Goal: Task Accomplishment & Management: Complete application form

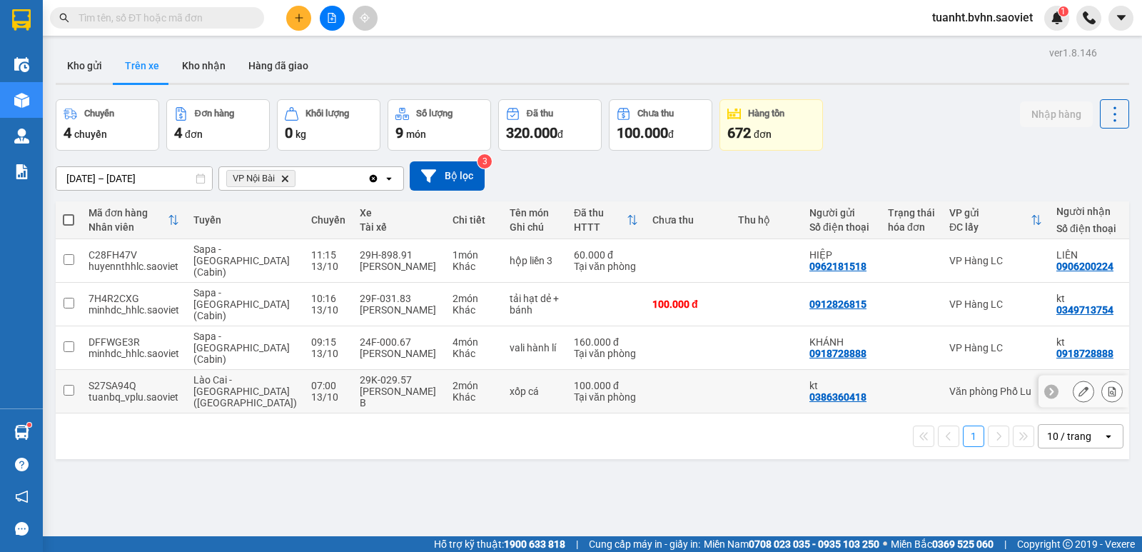
click at [71, 385] on input "checkbox" at bounding box center [68, 390] width 11 height 11
checkbox input "true"
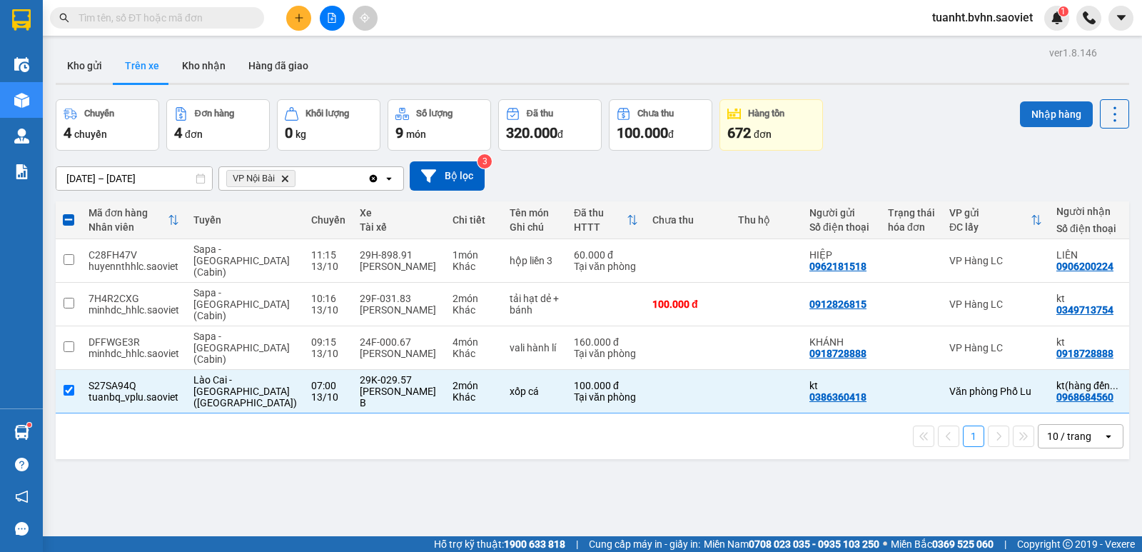
click at [1045, 114] on button "Nhập hàng" at bounding box center [1056, 114] width 73 height 26
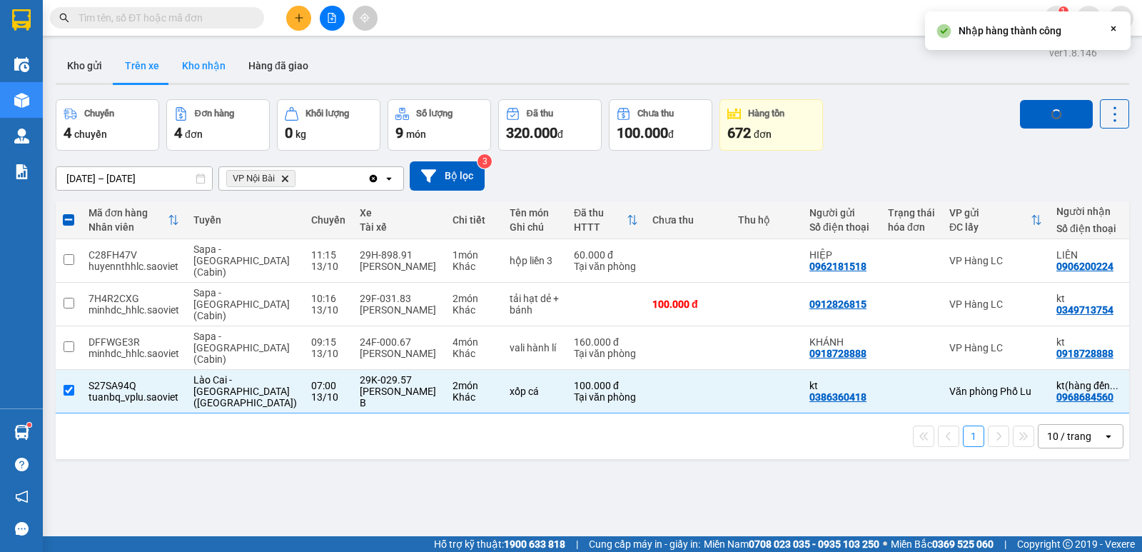
click at [205, 64] on button "Kho nhận" at bounding box center [204, 66] width 66 height 34
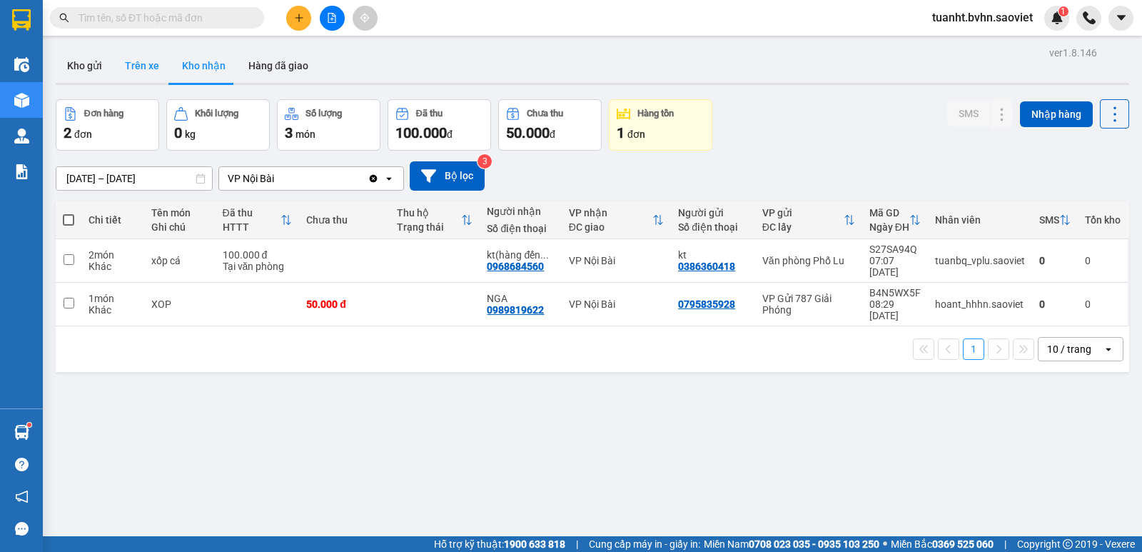
click at [138, 64] on button "Trên xe" at bounding box center [141, 66] width 57 height 34
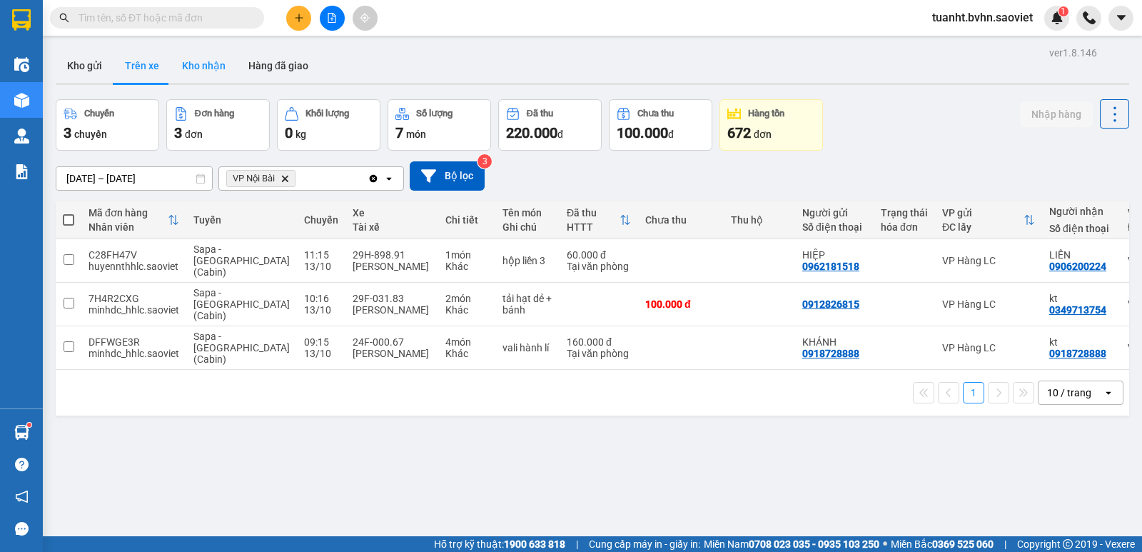
click at [210, 74] on button "Kho nhận" at bounding box center [204, 66] width 66 height 34
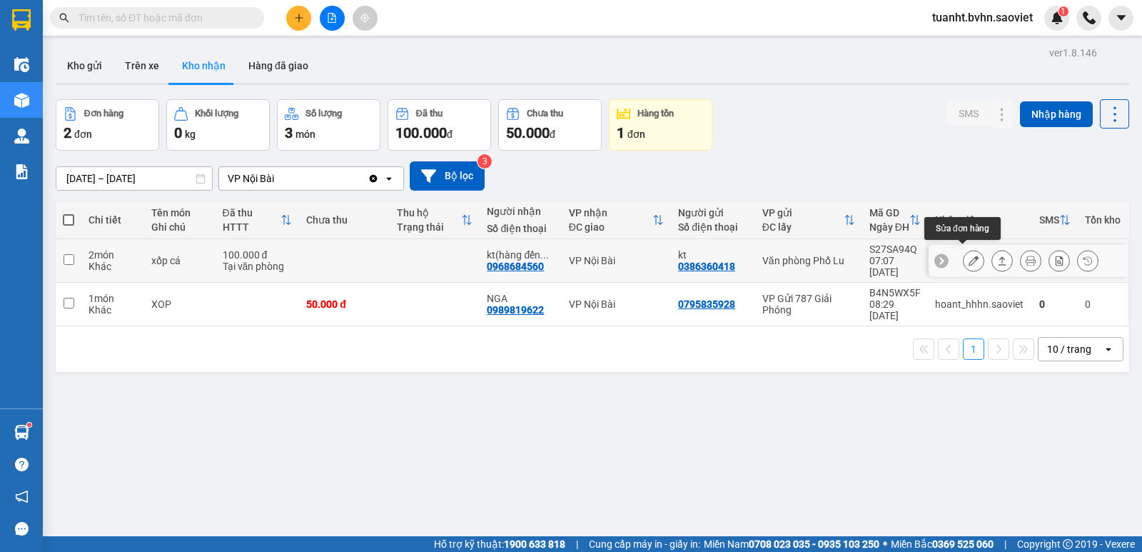
click at [968, 255] on icon at bounding box center [973, 260] width 10 height 10
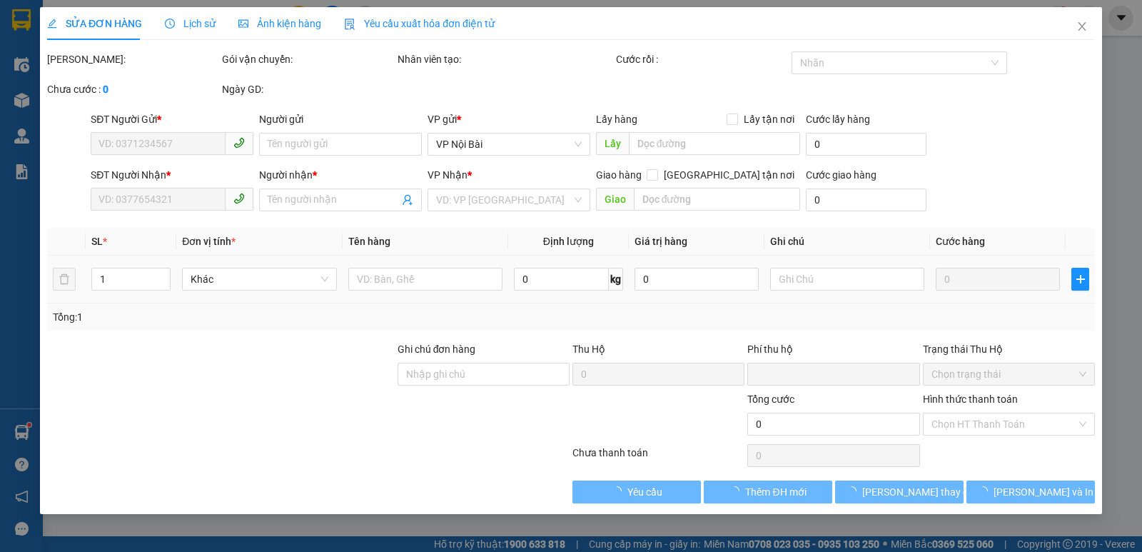
type input "0386360418"
type input "kt"
type input "0968684560"
type input "kt(hàng đến gọi khách luôn)"
type input "0"
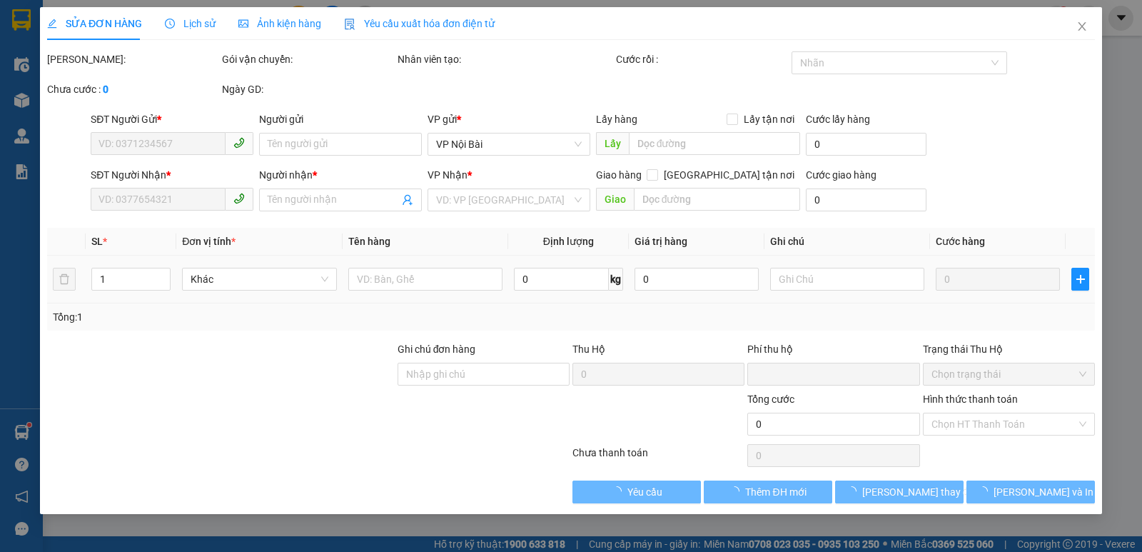
type input "100.000"
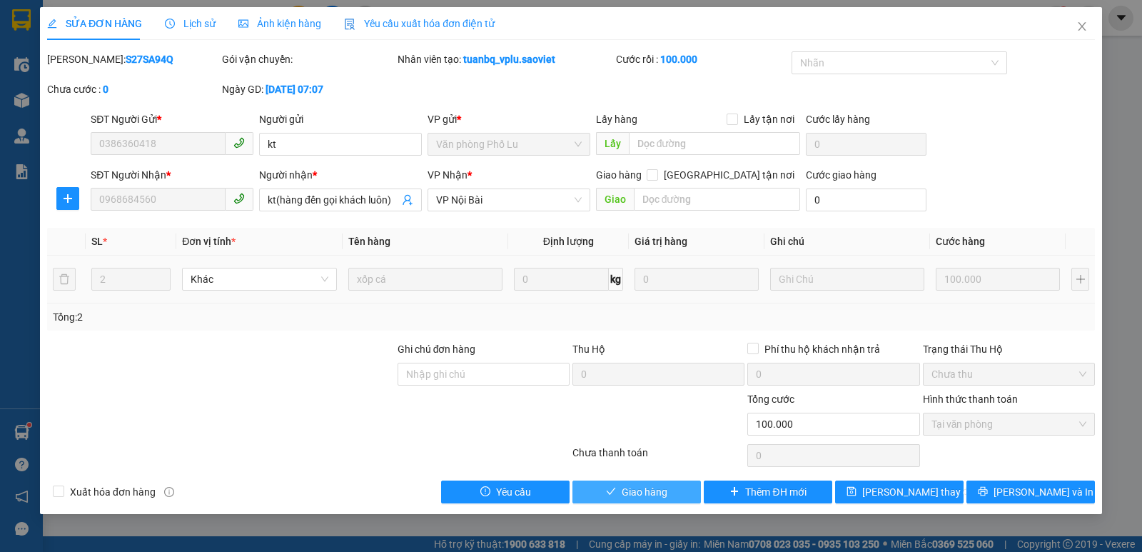
click at [666, 494] on span "Giao hàng" at bounding box center [644, 492] width 46 height 16
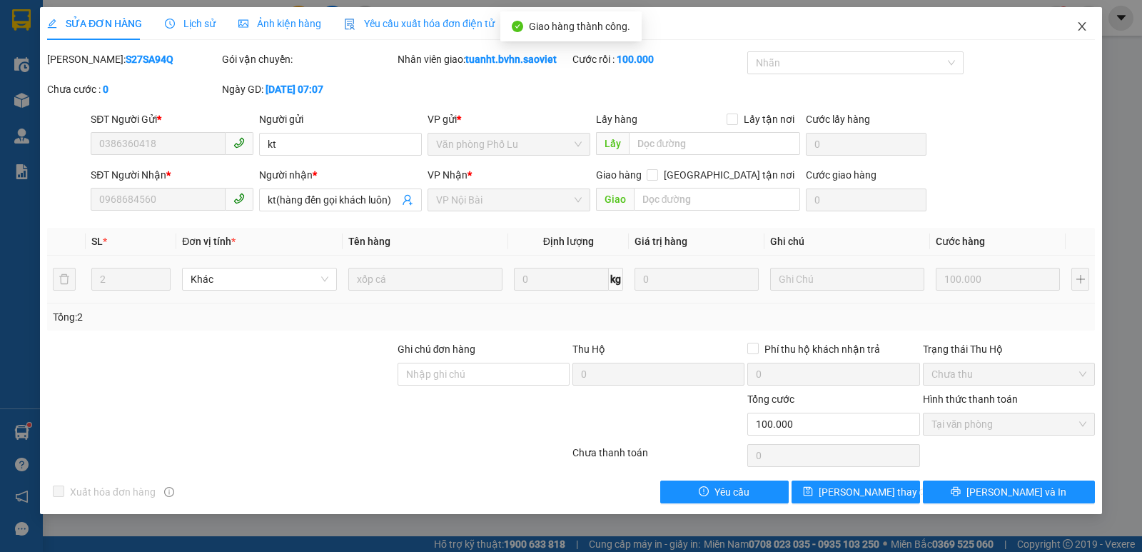
click at [1082, 27] on icon "close" at bounding box center [1081, 26] width 8 height 9
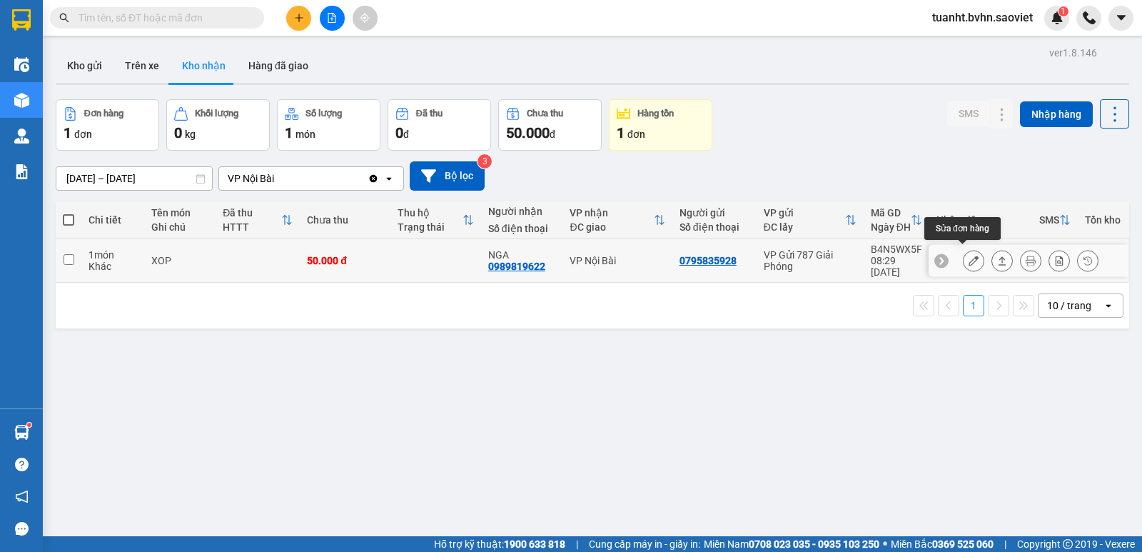
click at [963, 255] on button at bounding box center [973, 260] width 20 height 25
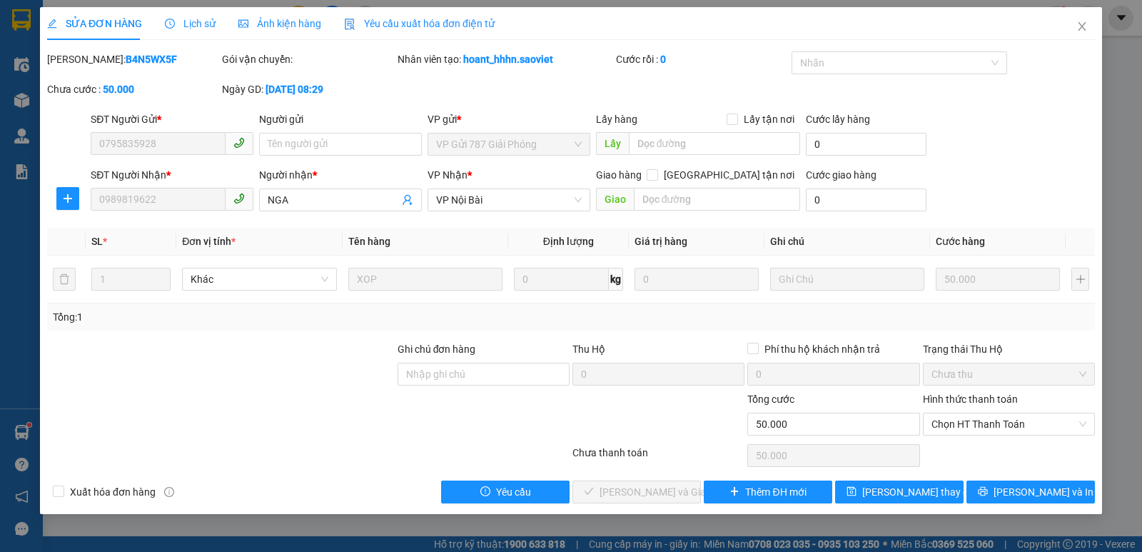
type input "0795835928"
type input "0989819622"
type input "NGA"
type input "0"
type input "50.000"
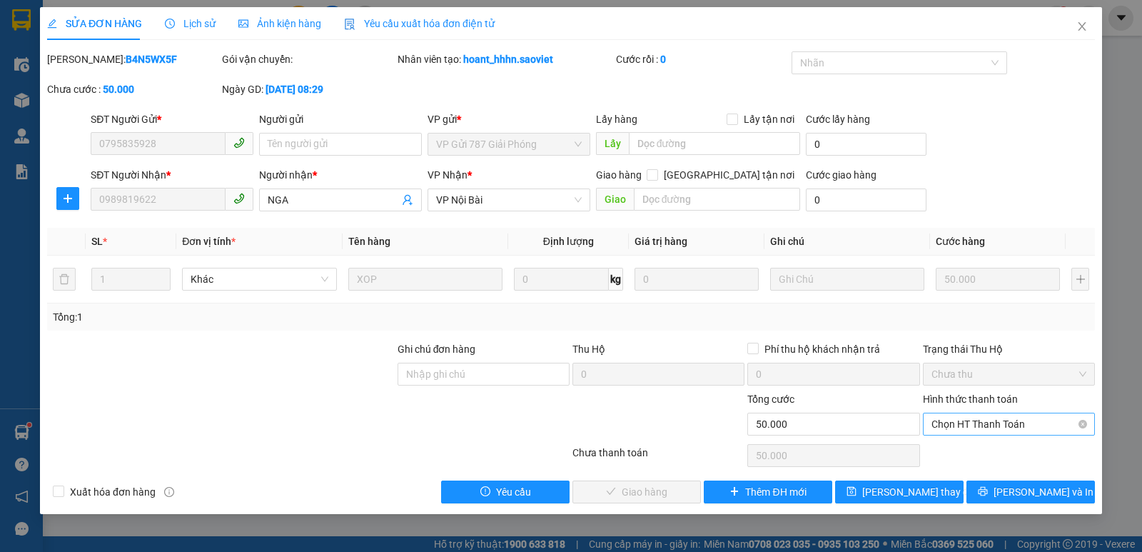
click at [1032, 427] on span "Chọn HT Thanh Toán" at bounding box center [1008, 423] width 155 height 21
click at [983, 478] on div "Chuyển khoản" at bounding box center [1008, 475] width 155 height 16
type input "0"
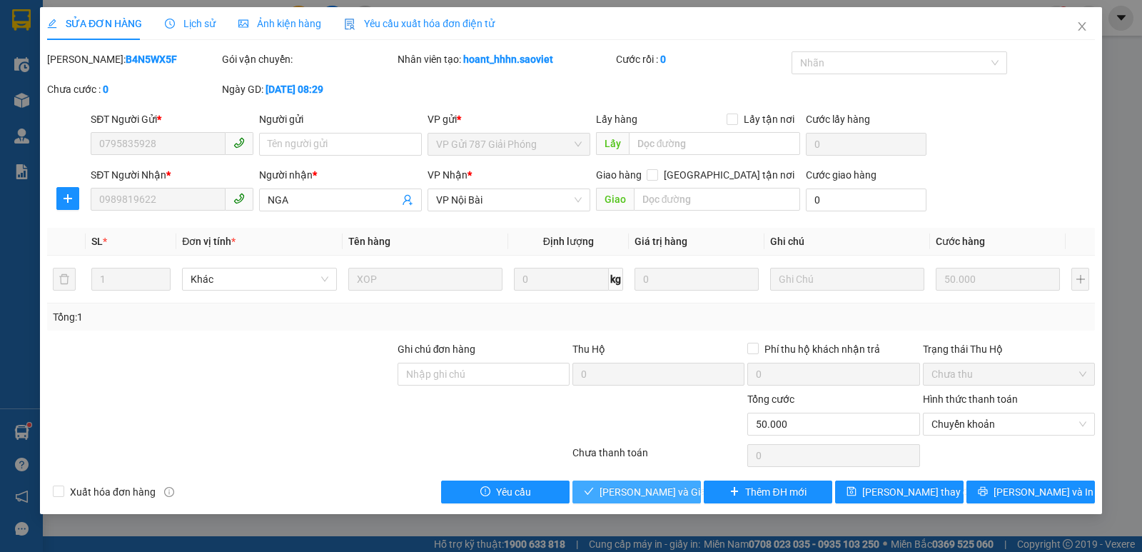
click at [657, 496] on span "[PERSON_NAME] và Giao hàng" at bounding box center [667, 492] width 137 height 16
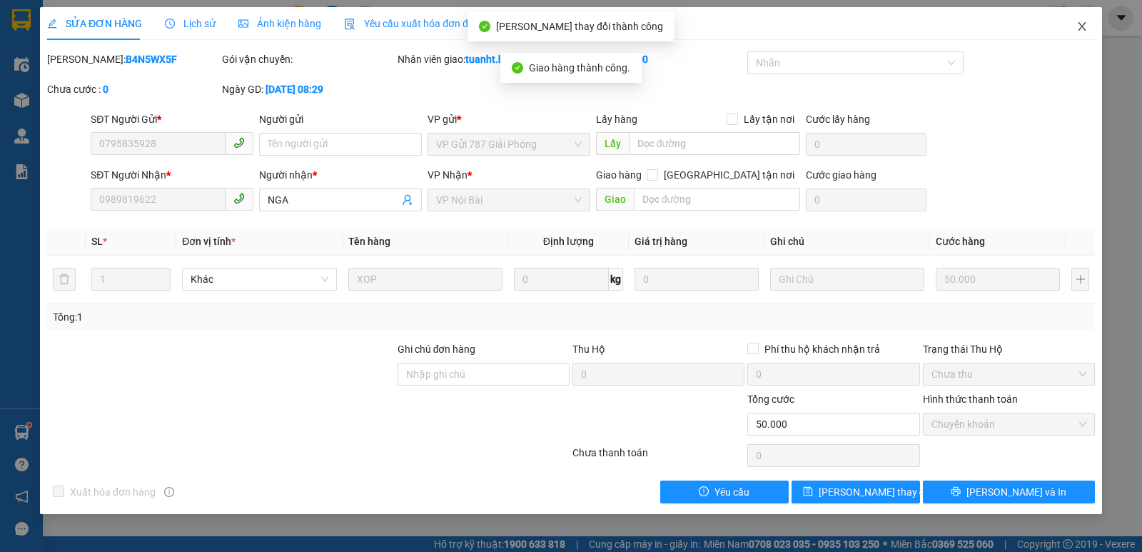
click at [1076, 27] on icon "close" at bounding box center [1081, 26] width 11 height 11
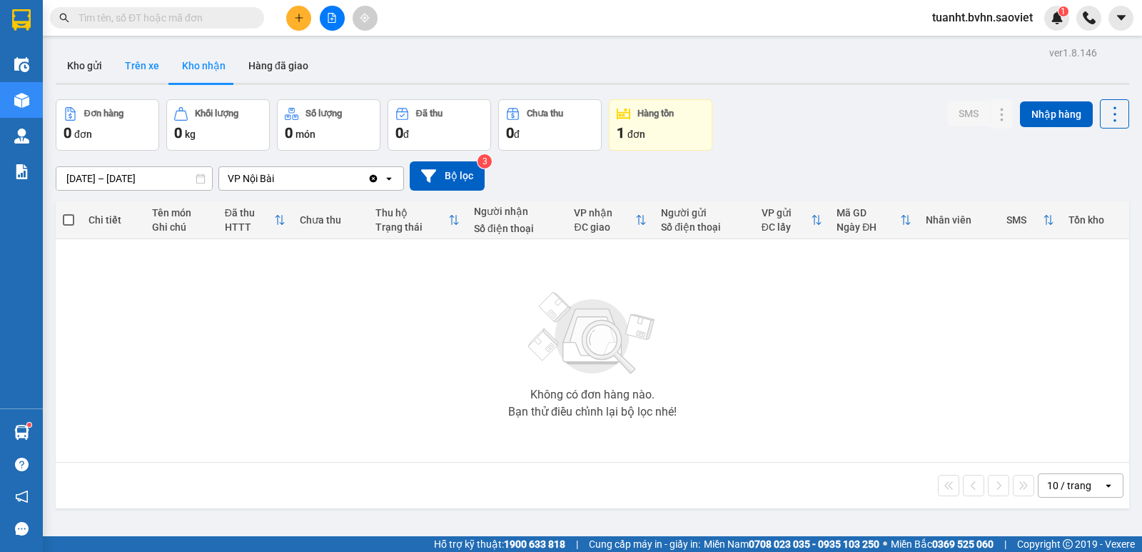
click at [139, 54] on button "Trên xe" at bounding box center [141, 66] width 57 height 34
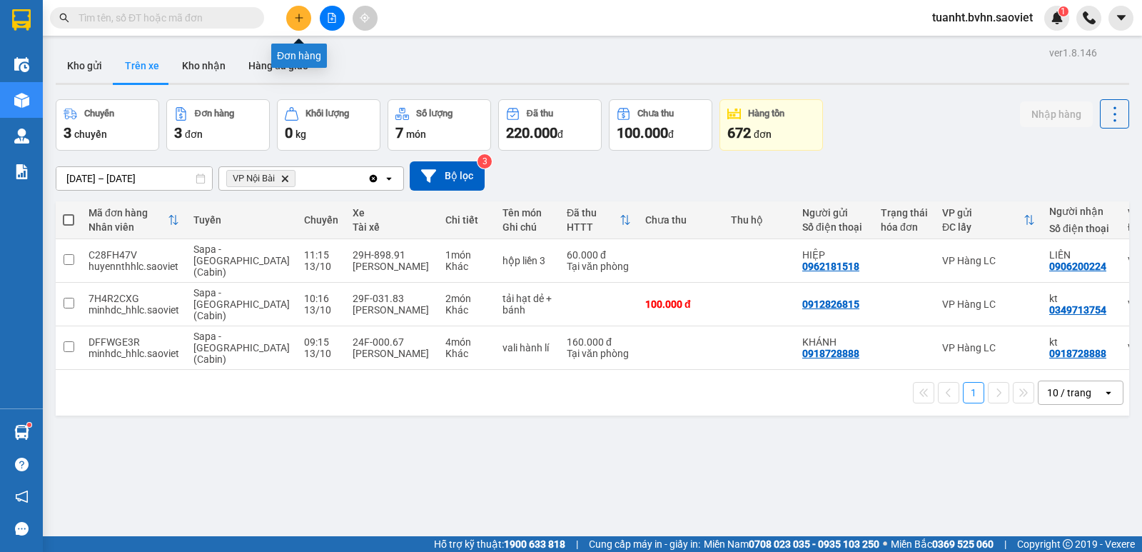
click at [299, 19] on icon "plus" at bounding box center [298, 18] width 1 height 8
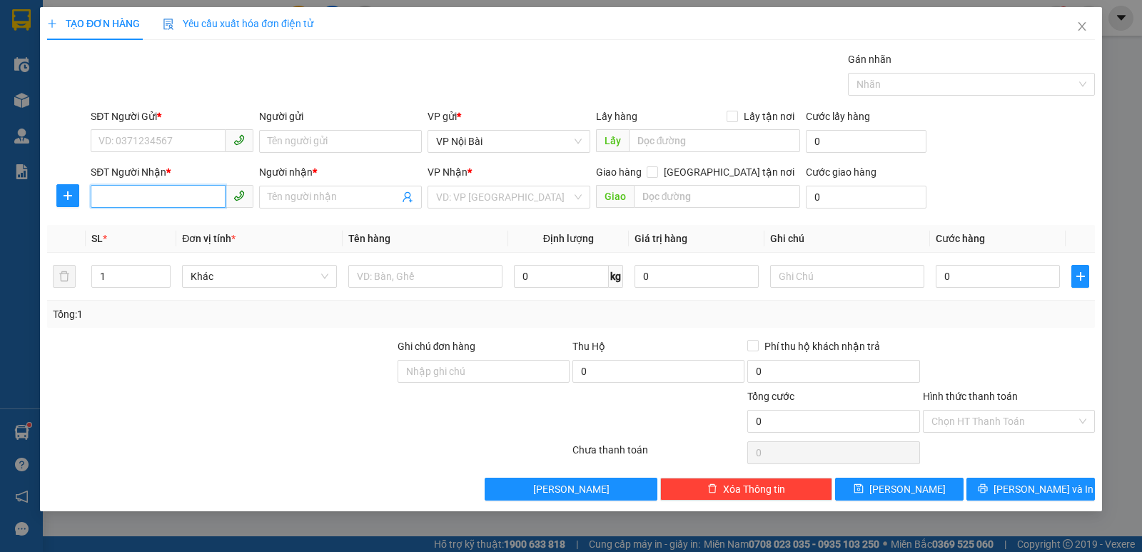
click at [176, 198] on input "SĐT Người Nhận *" at bounding box center [158, 196] width 135 height 23
click at [191, 142] on input "SĐT Người Gửi *" at bounding box center [158, 140] width 135 height 23
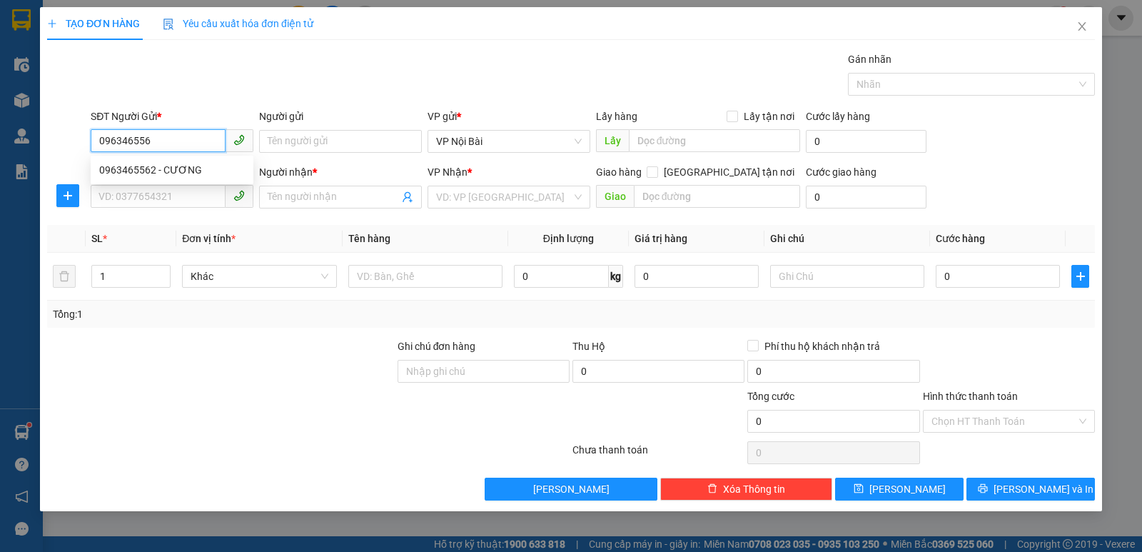
type input "0963465562"
click at [191, 168] on div "0963465562 - CƯƠNG" at bounding box center [172, 170] width 146 height 16
type input "CƯƠNG"
type input "0963632840"
type input "Hiền"
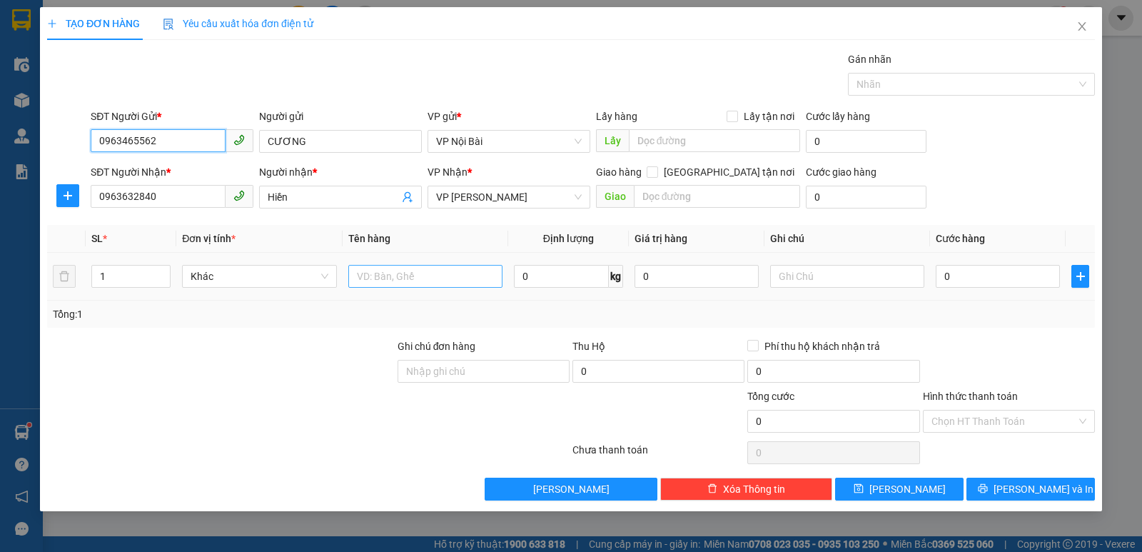
type input "0963465562"
click at [377, 277] on input "text" at bounding box center [425, 276] width 154 height 23
paste input "Ì"
paste input "ẢI"
paste input "ĂNG"
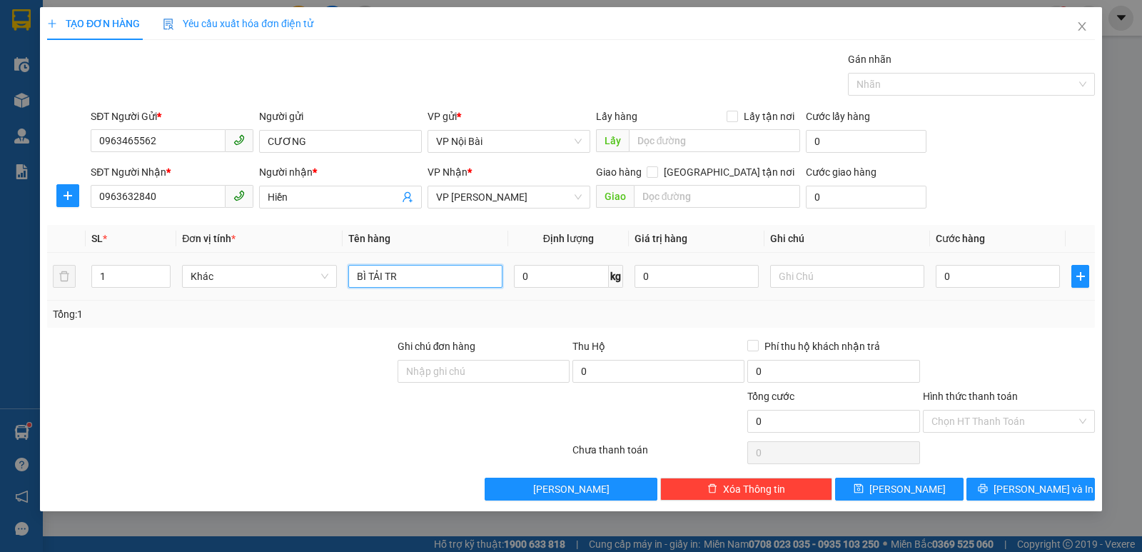
paste input "ẮNG"
type input "BÌ TẢI TRẮNG"
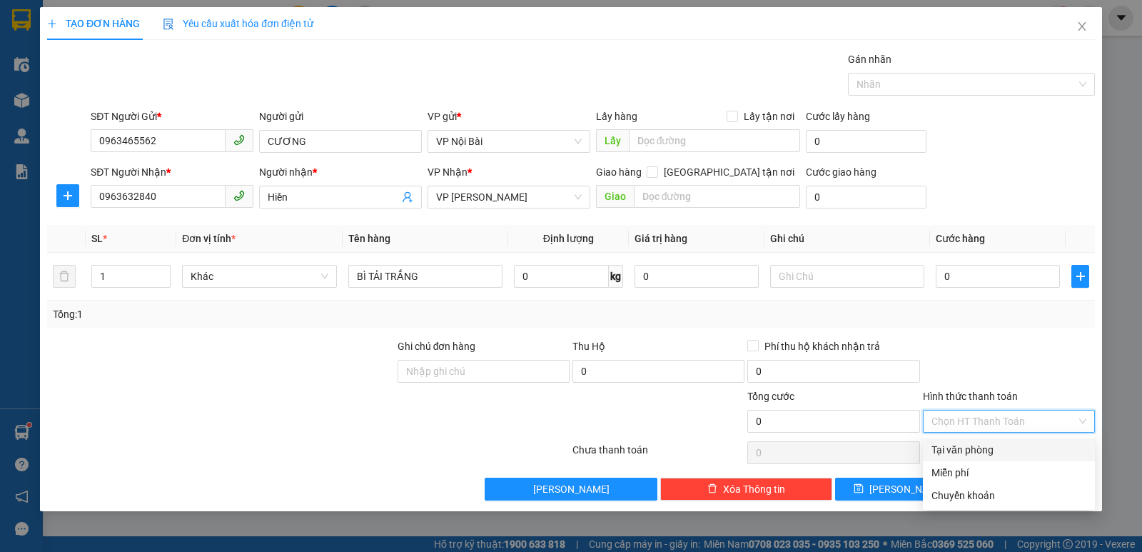
click at [969, 418] on input "Hình thức thanh toán" at bounding box center [1003, 420] width 145 height 21
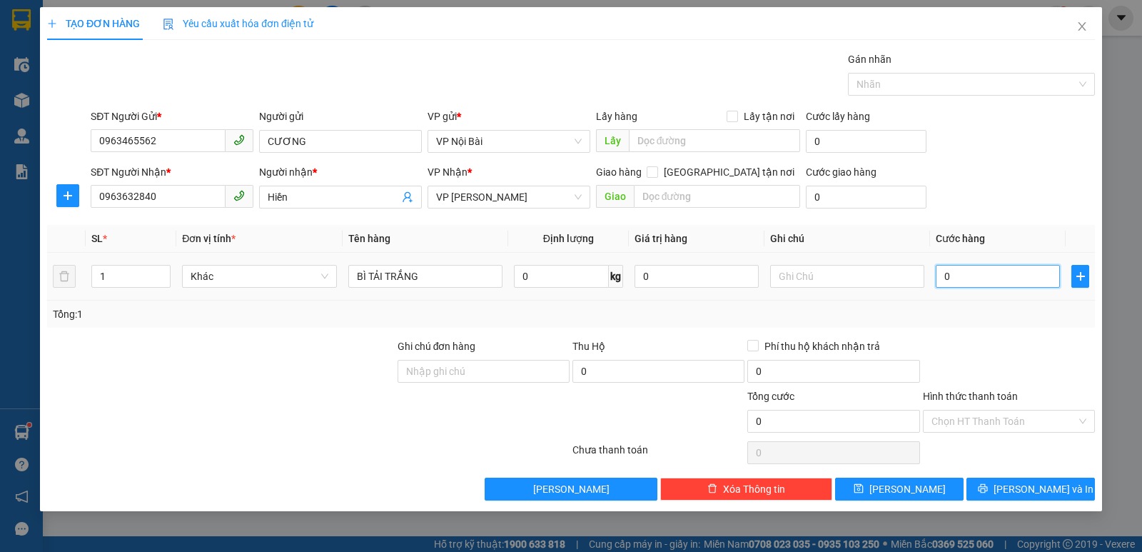
click at [984, 278] on input "0" at bounding box center [997, 276] width 124 height 23
type input "1"
type input "15"
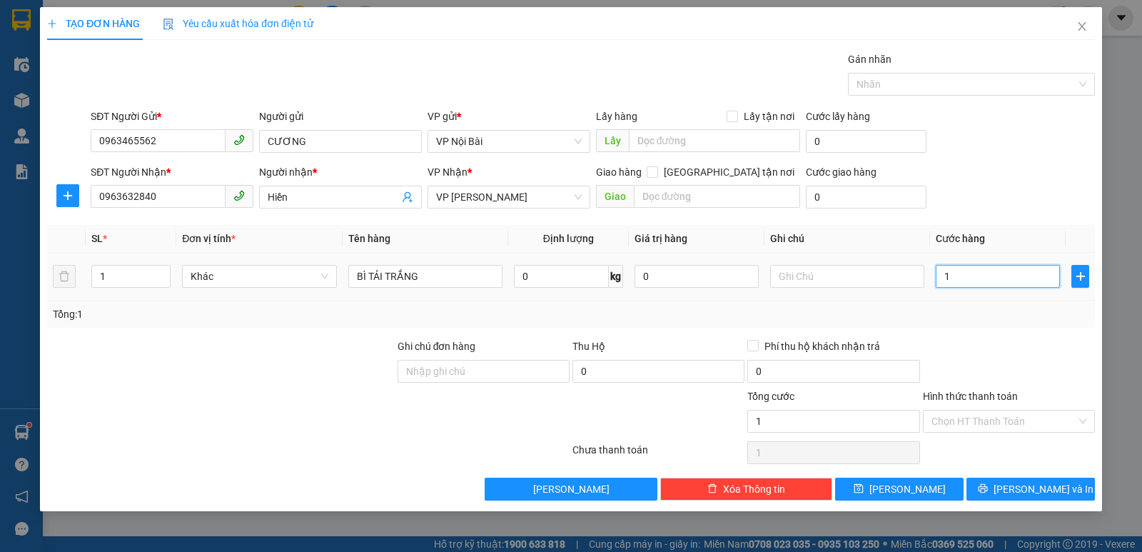
type input "15"
type input "150"
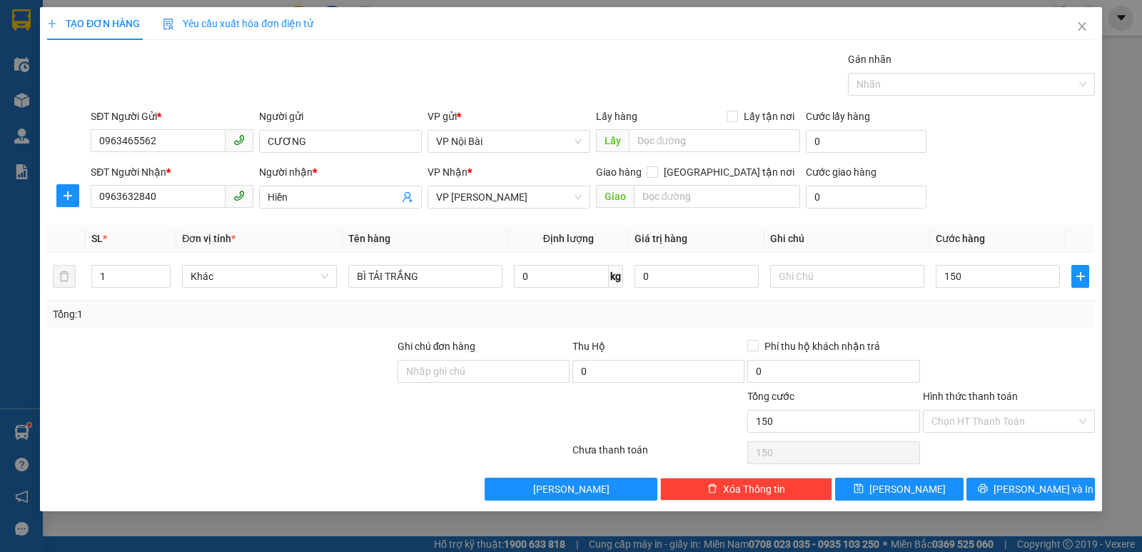
type input "150.000"
click at [1034, 329] on div "Transit Pickup Surcharge Ids Transit Deliver Surcharge Ids Transit Deliver Surc…" at bounding box center [570, 275] width 1047 height 449
click at [1045, 488] on span "[PERSON_NAME] và In" at bounding box center [1043, 489] width 100 height 16
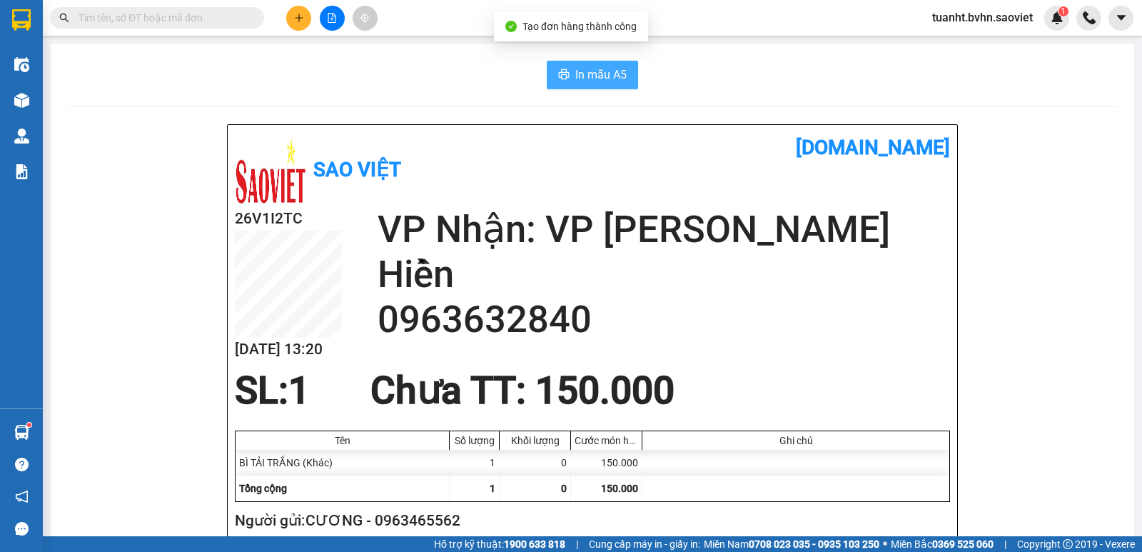
click at [597, 78] on span "In mẫu A5" at bounding box center [600, 75] width 51 height 18
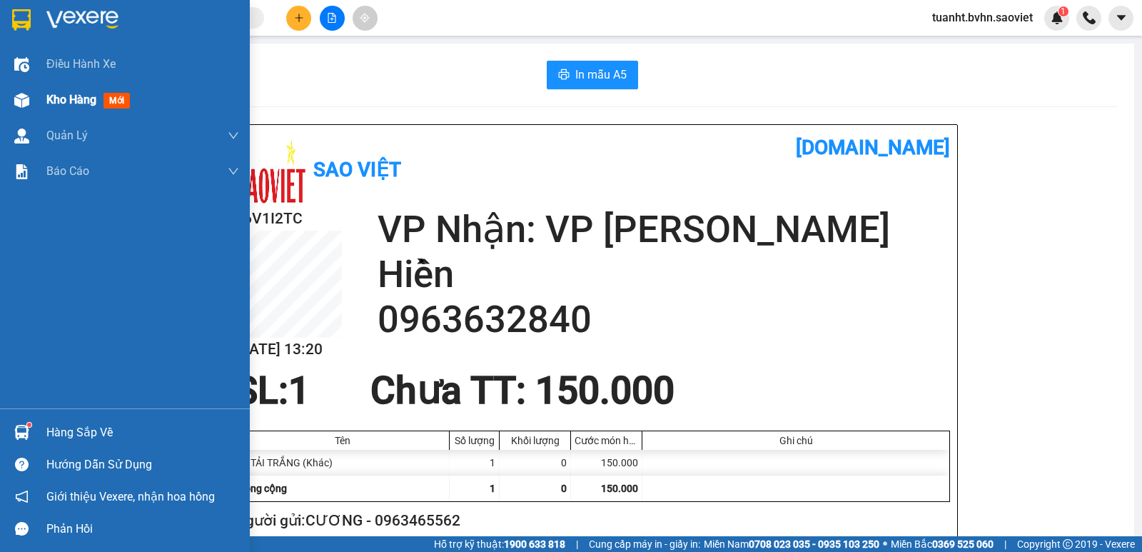
click at [15, 98] on img at bounding box center [21, 100] width 15 height 15
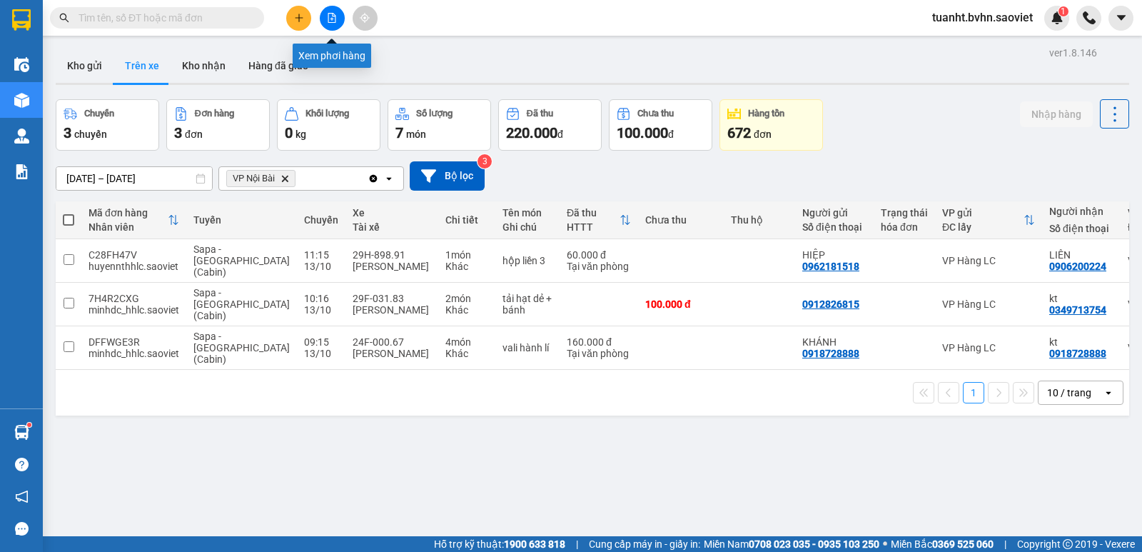
click at [337, 24] on button at bounding box center [332, 18] width 25 height 25
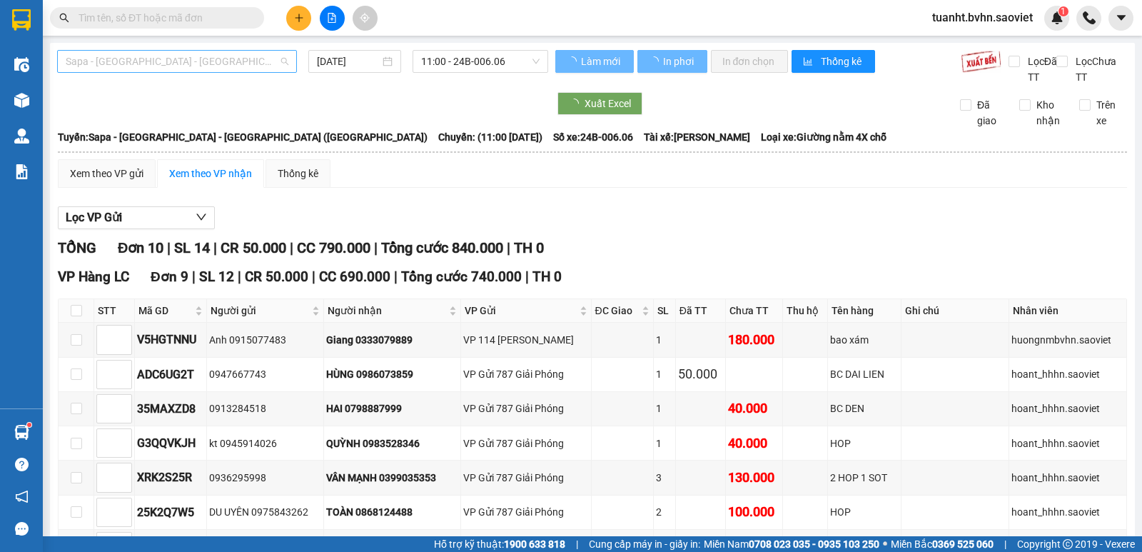
click at [188, 63] on span "Sapa - [GEOGRAPHIC_DATA] - [GEOGRAPHIC_DATA] ([GEOGRAPHIC_DATA])" at bounding box center [177, 61] width 223 height 21
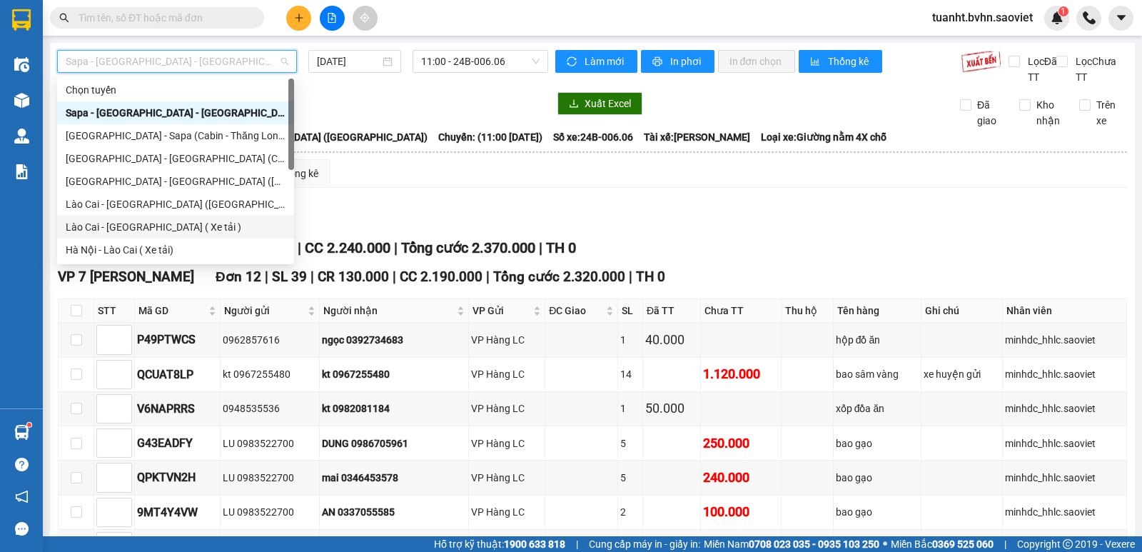
scroll to position [114, 0]
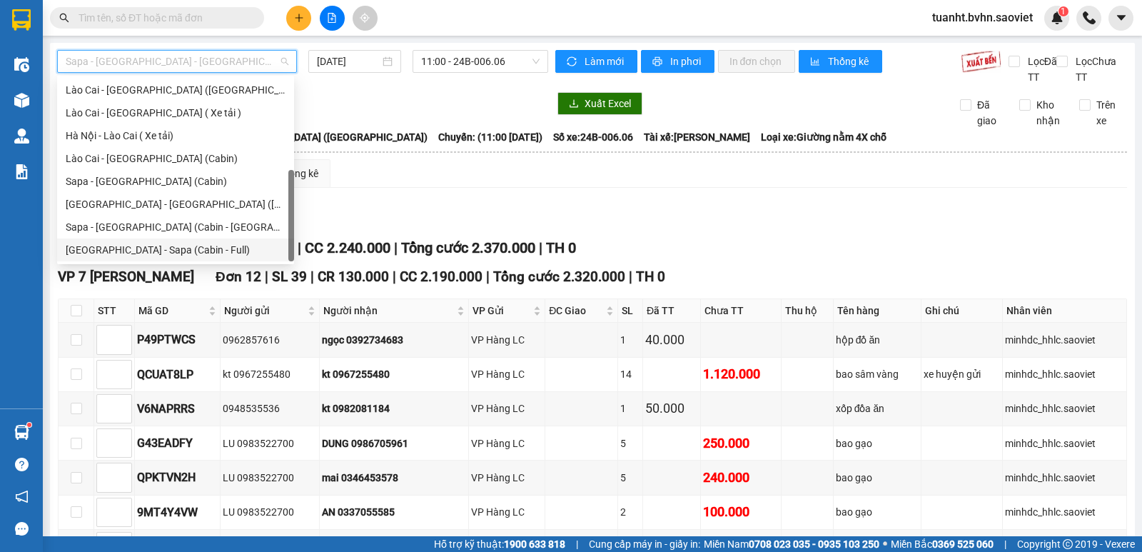
click at [226, 248] on div "[GEOGRAPHIC_DATA] - Sapa (Cabin - Full)" at bounding box center [176, 250] width 220 height 16
type input "[DATE]"
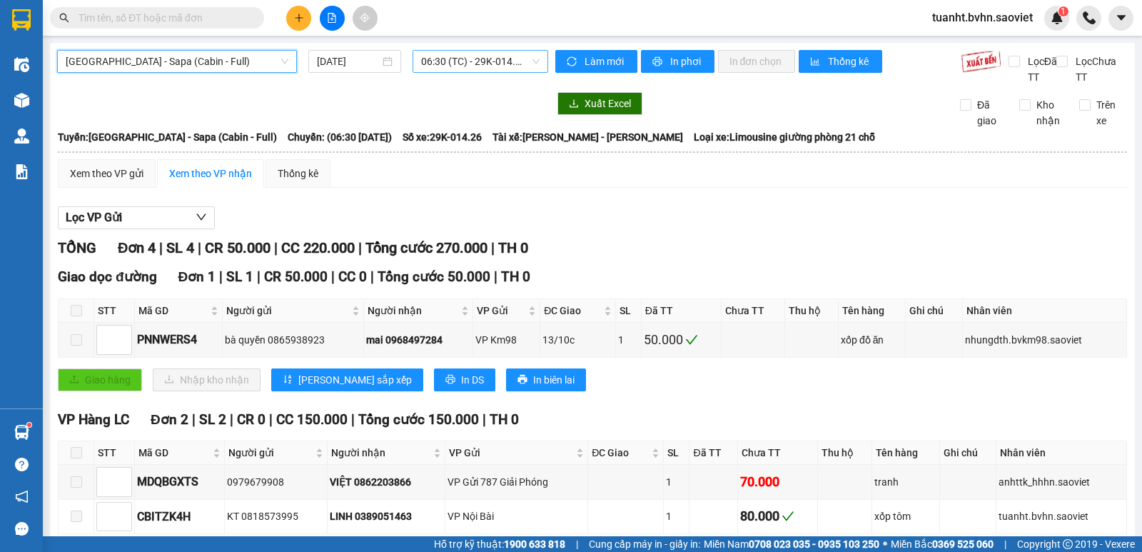
click at [484, 69] on span "06:30 (TC) - 29K-014.26" at bounding box center [480, 61] width 118 height 21
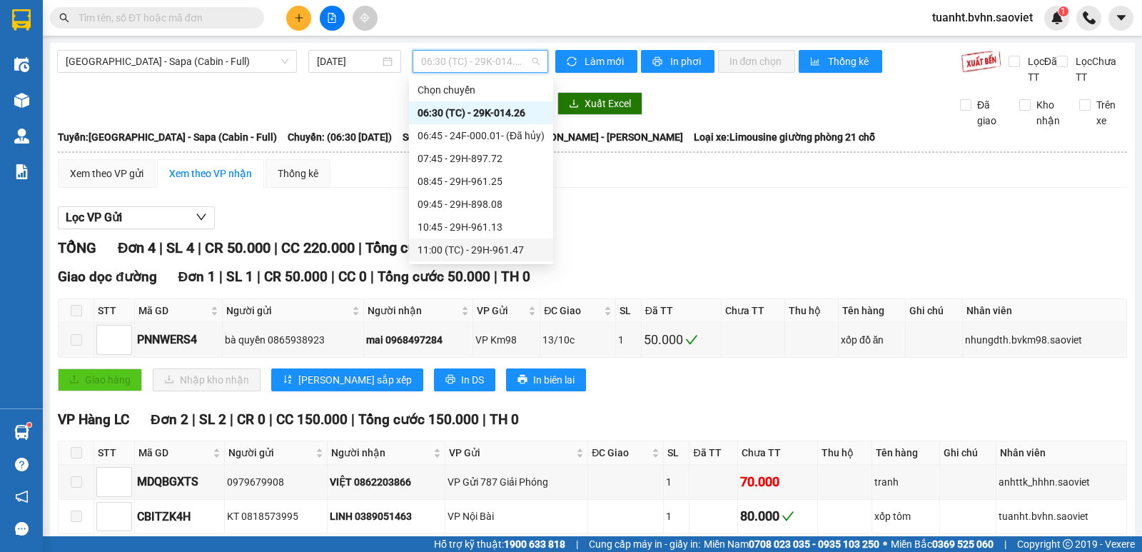
scroll to position [71, 0]
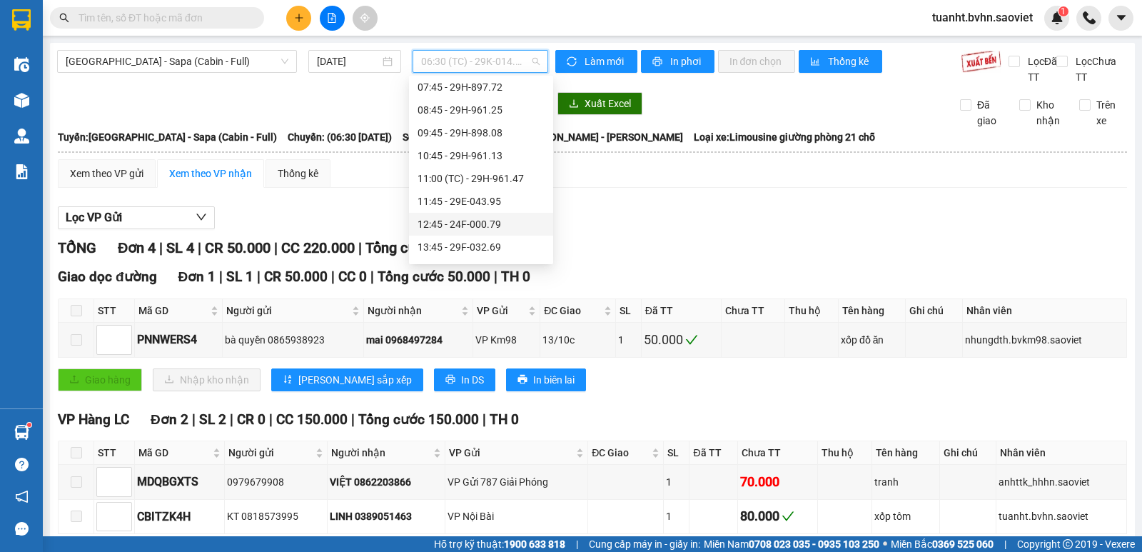
click at [496, 225] on div "12:45 - 24F-000.79" at bounding box center [480, 224] width 127 height 16
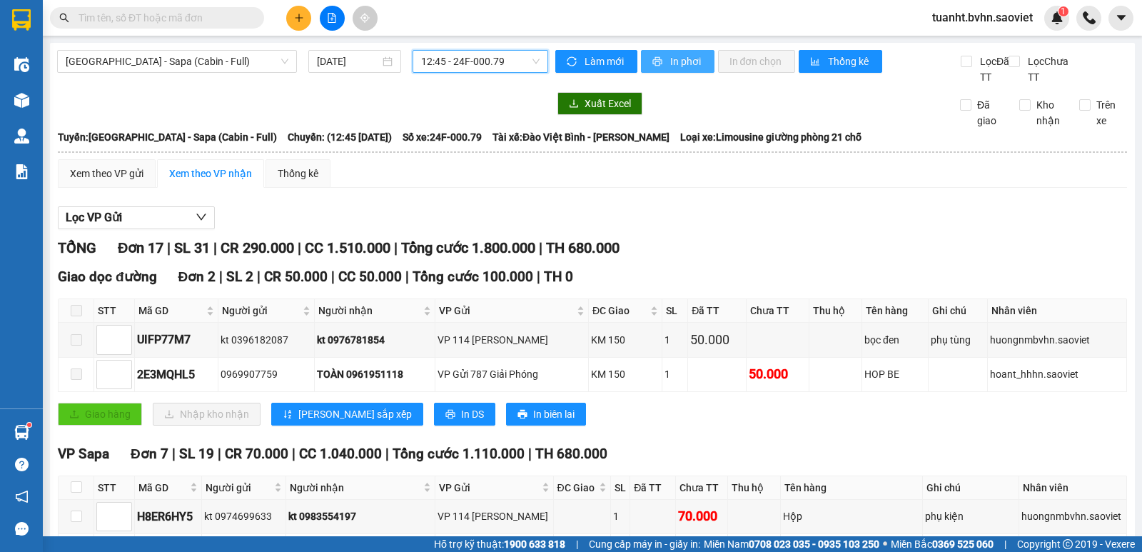
click at [673, 56] on span "In phơi" at bounding box center [686, 62] width 33 height 16
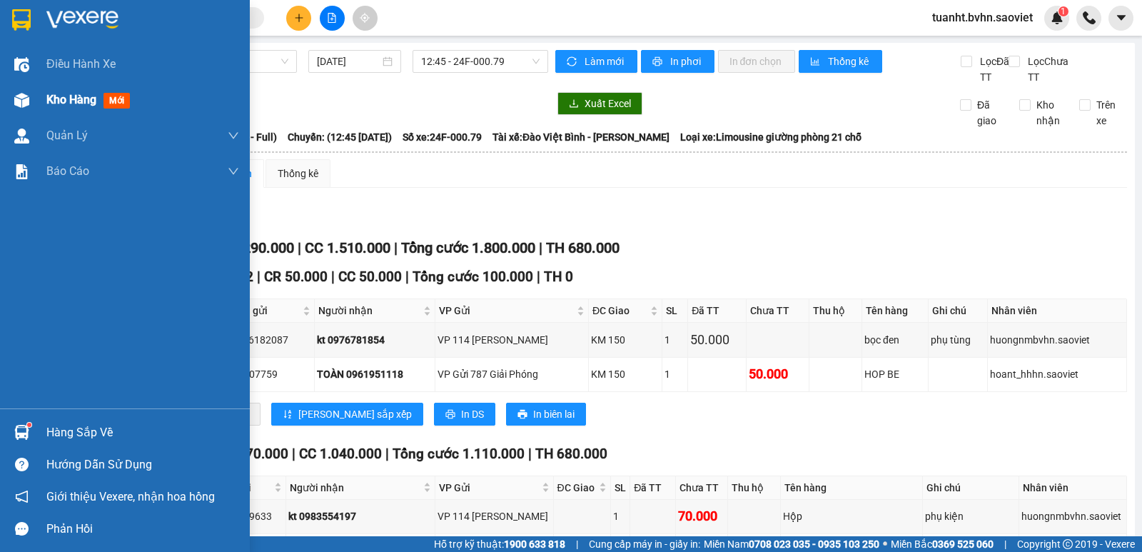
click at [32, 97] on div at bounding box center [21, 100] width 25 height 25
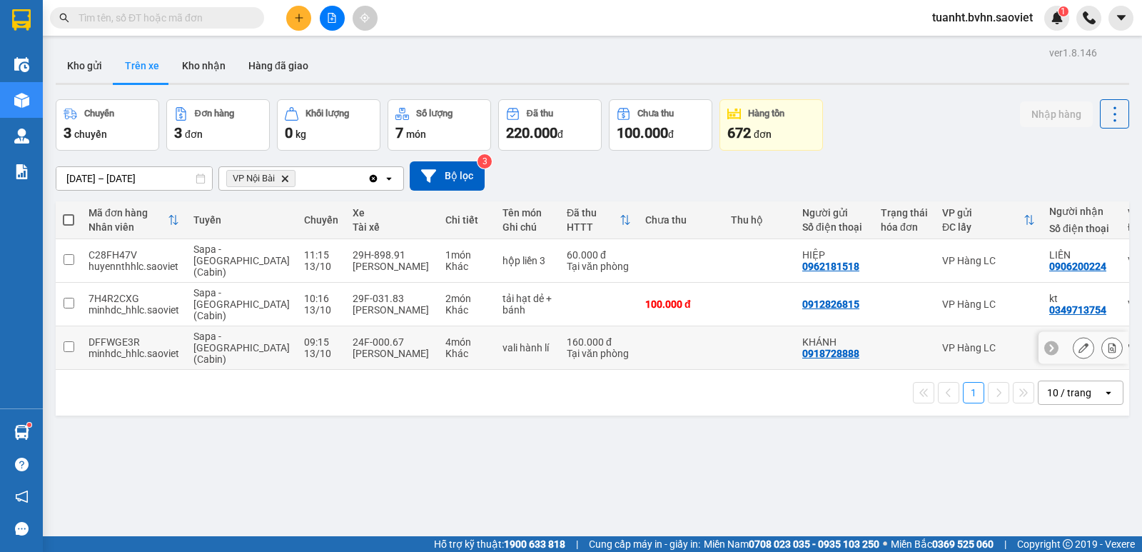
click at [64, 341] on input "checkbox" at bounding box center [68, 346] width 11 height 11
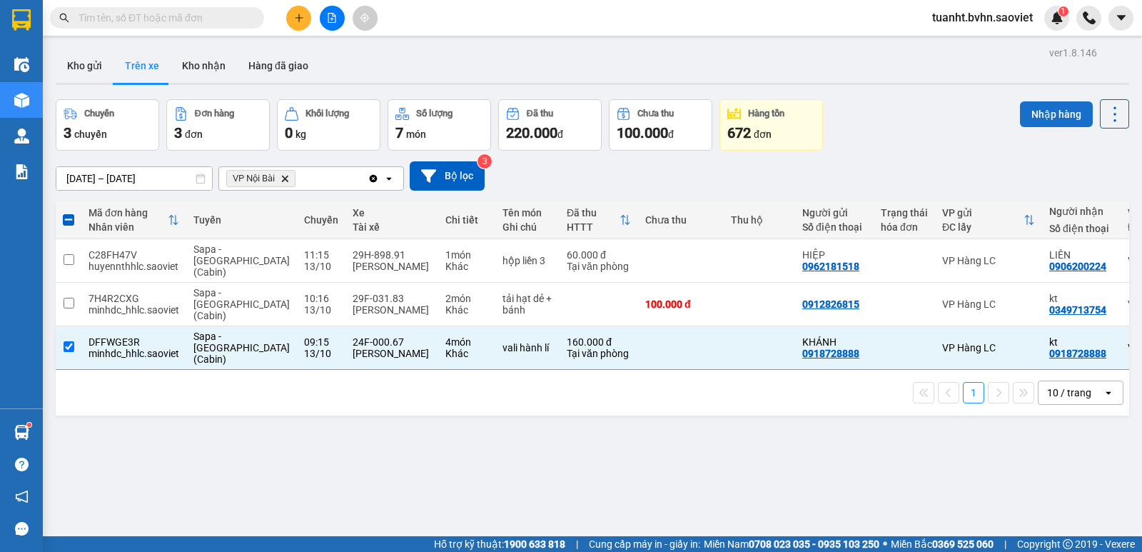
click at [1025, 109] on button "Nhập hàng" at bounding box center [1056, 114] width 73 height 26
checkbox input "false"
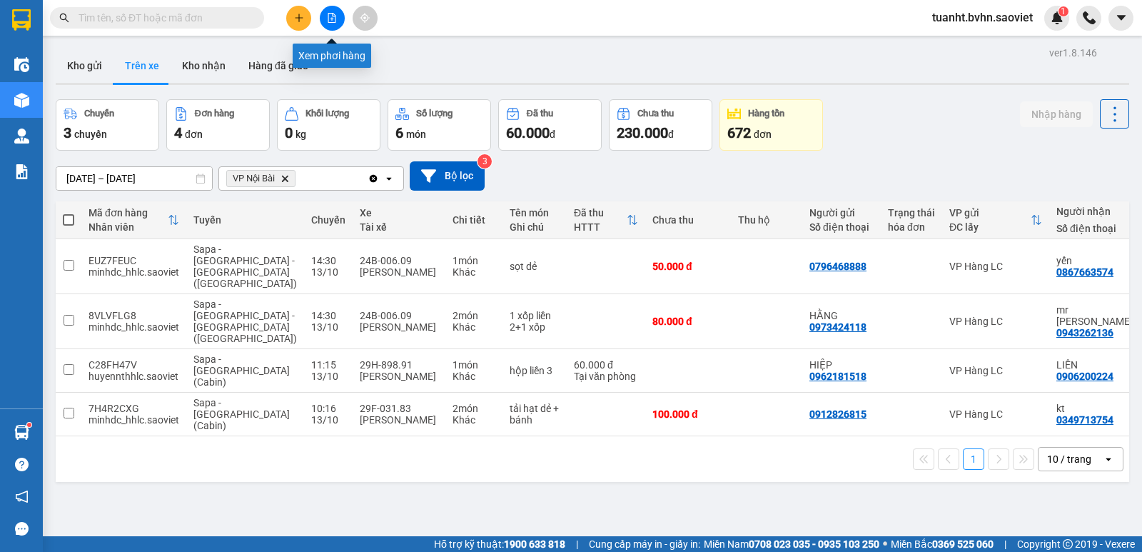
click at [337, 19] on button at bounding box center [332, 18] width 25 height 25
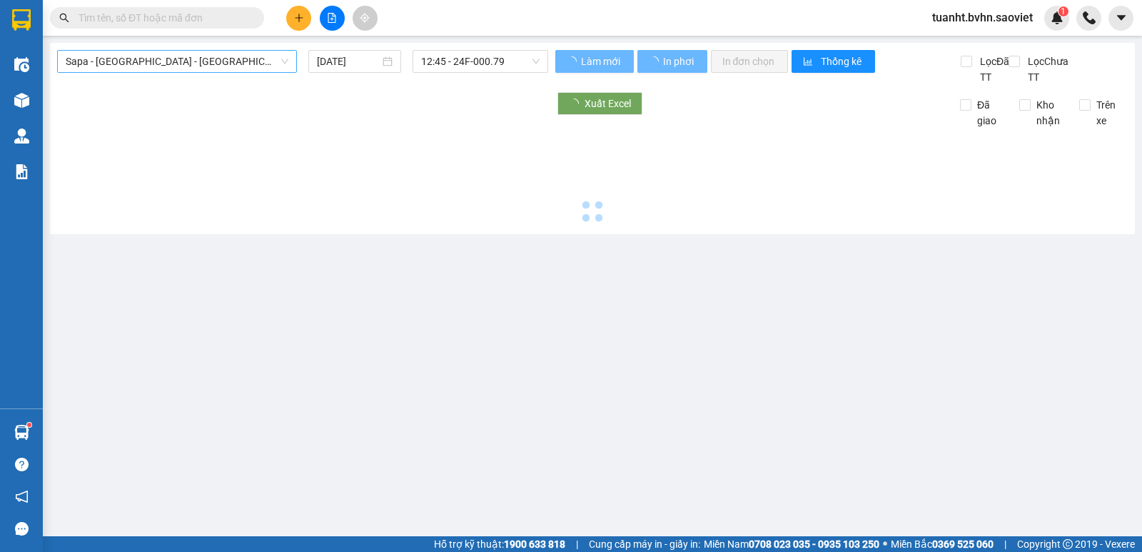
click at [273, 61] on span "Sapa - [GEOGRAPHIC_DATA] - [GEOGRAPHIC_DATA] ([GEOGRAPHIC_DATA])" at bounding box center [177, 61] width 223 height 21
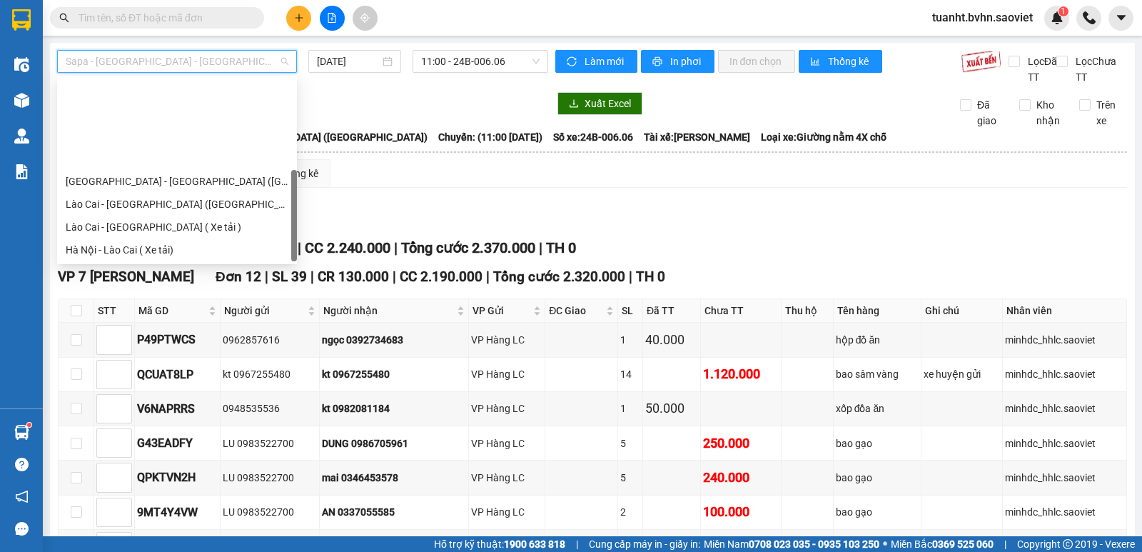
scroll to position [114, 0]
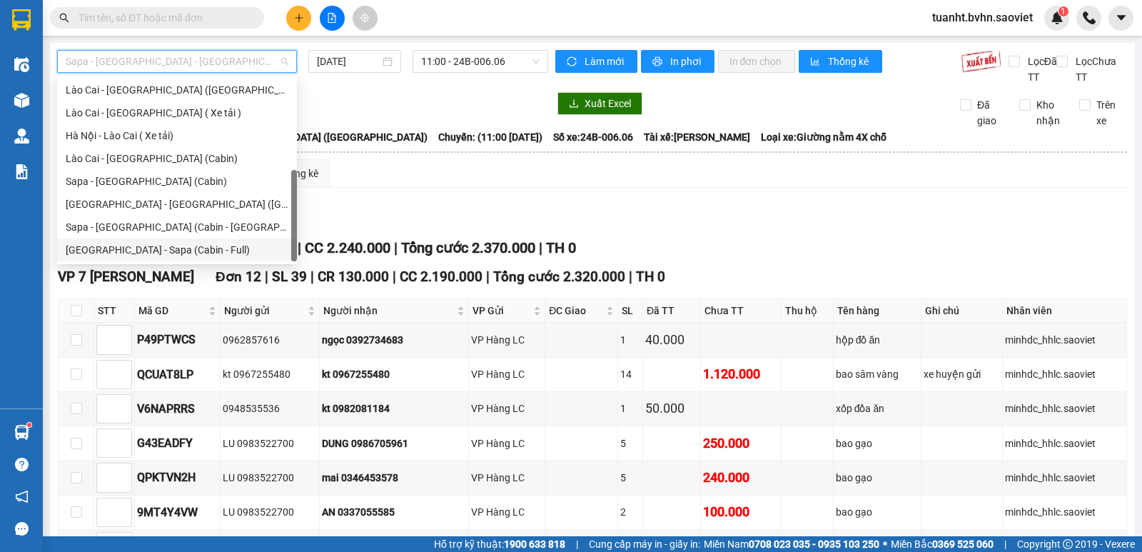
click at [235, 257] on div "[GEOGRAPHIC_DATA] - Sapa (Cabin - Full)" at bounding box center [177, 250] width 223 height 16
type input "[DATE]"
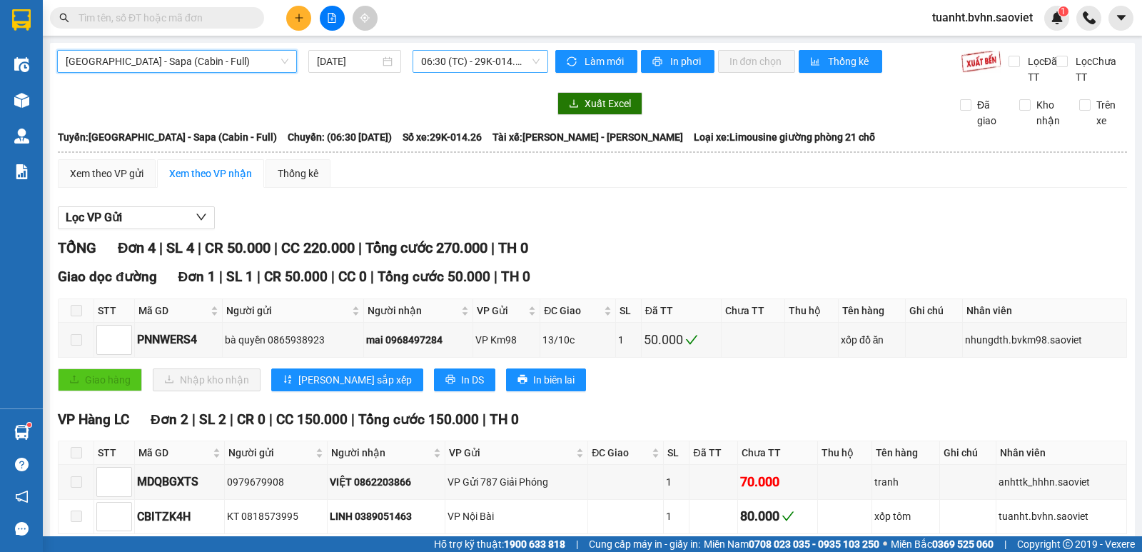
click at [483, 59] on span "06:30 (TC) - 29K-014.26" at bounding box center [480, 61] width 118 height 21
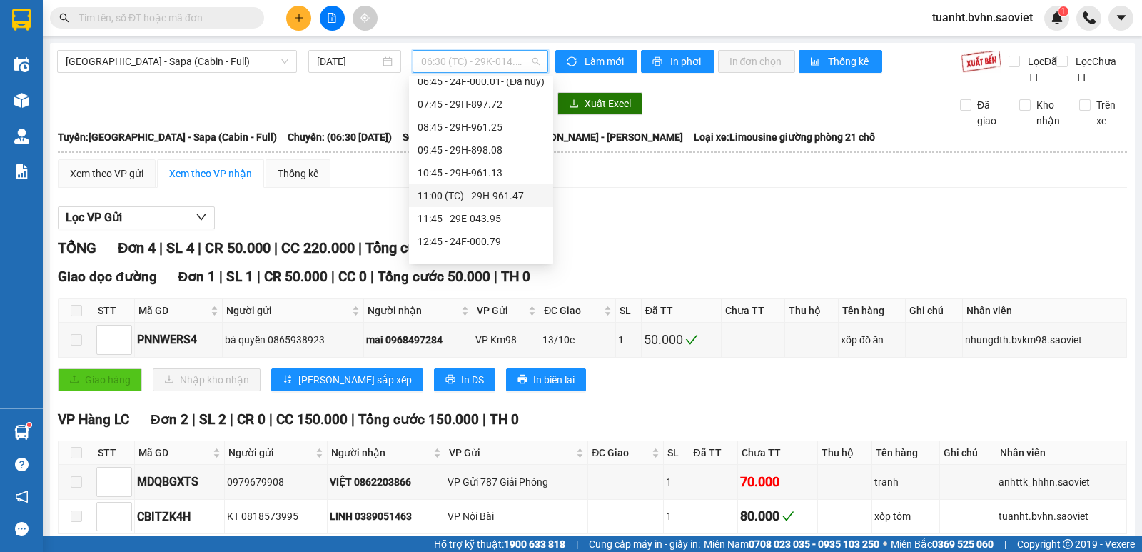
scroll to position [143, 0]
click at [494, 177] on div "13:45 - 29F-032.69" at bounding box center [480, 176] width 127 height 16
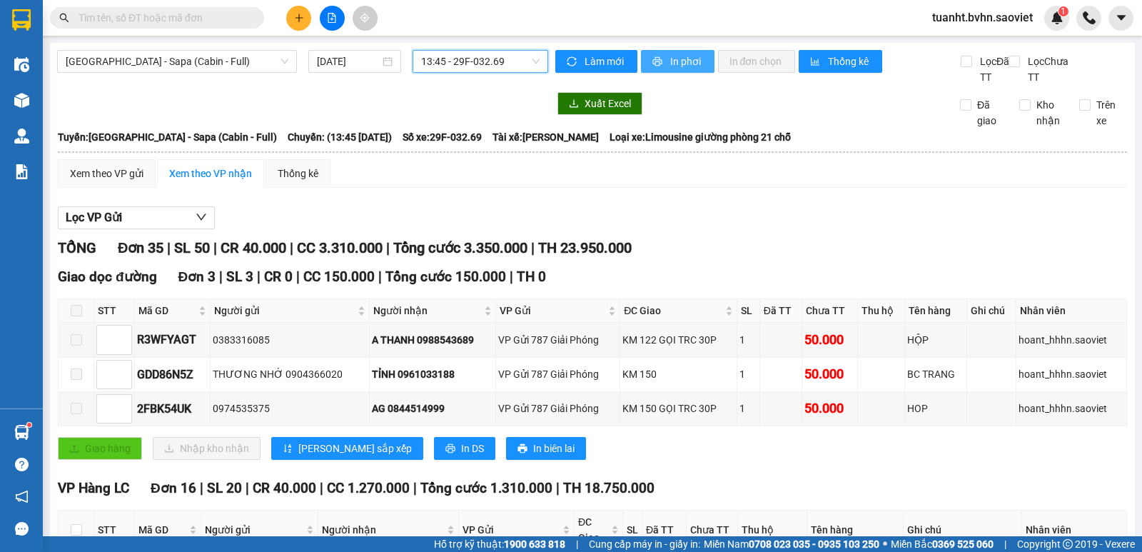
click at [677, 62] on span "In phơi" at bounding box center [686, 62] width 33 height 16
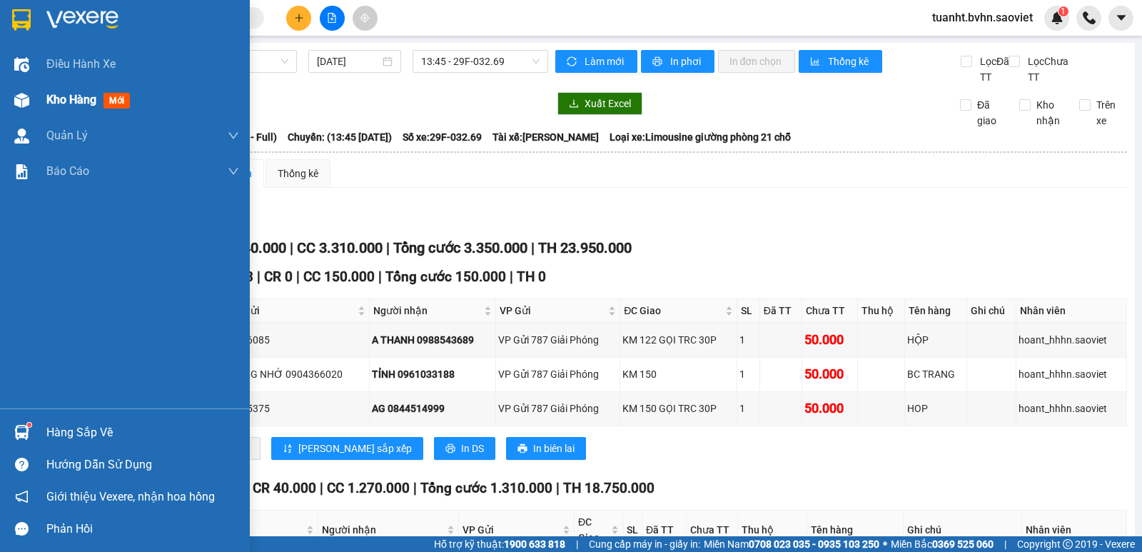
click at [29, 102] on img at bounding box center [21, 100] width 15 height 15
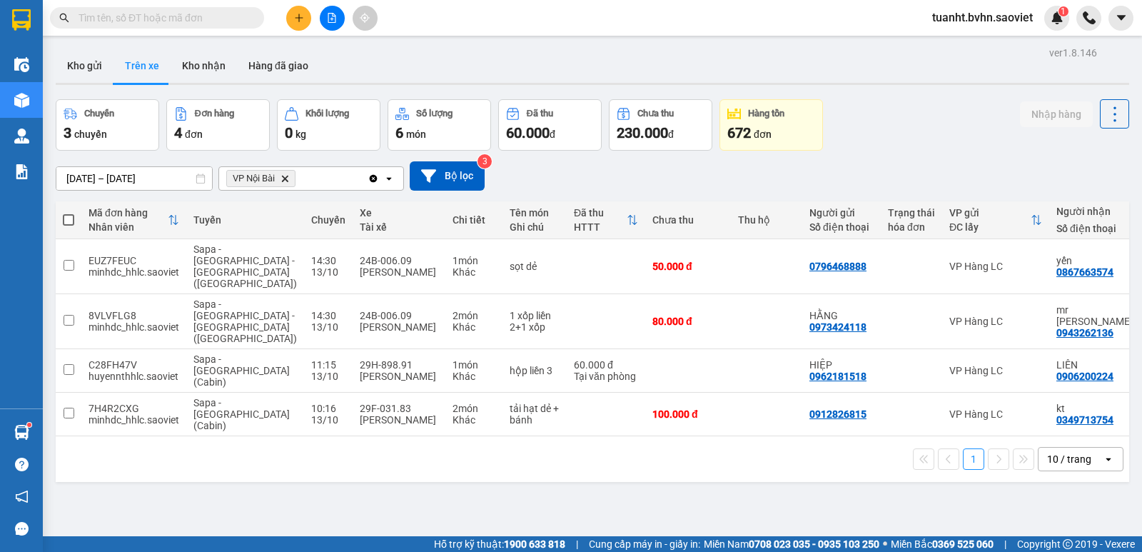
click at [229, 13] on input "text" at bounding box center [162, 18] width 168 height 16
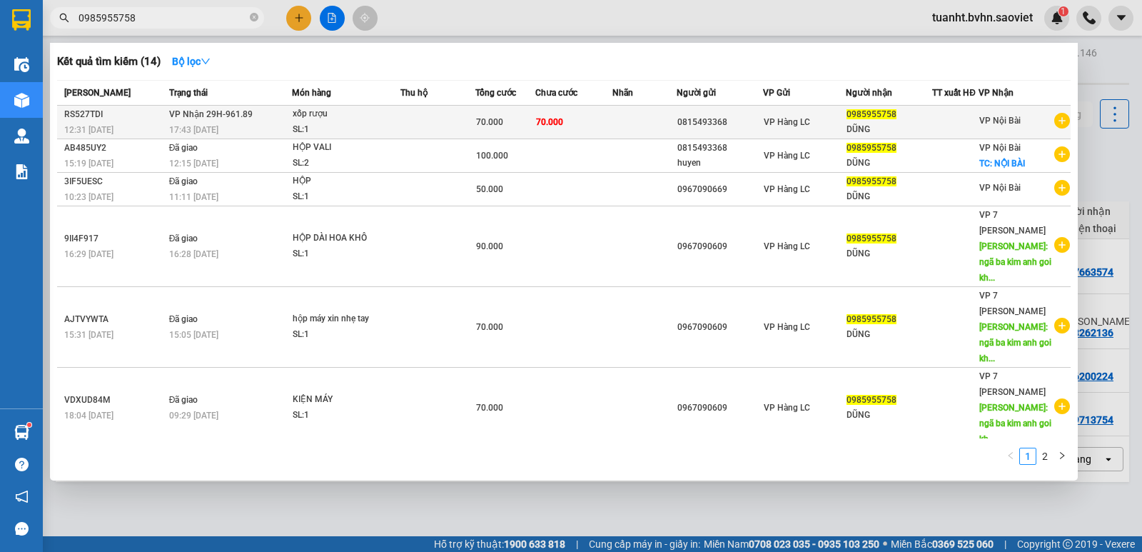
type input "0985955758"
click at [933, 121] on div at bounding box center [955, 122] width 45 height 15
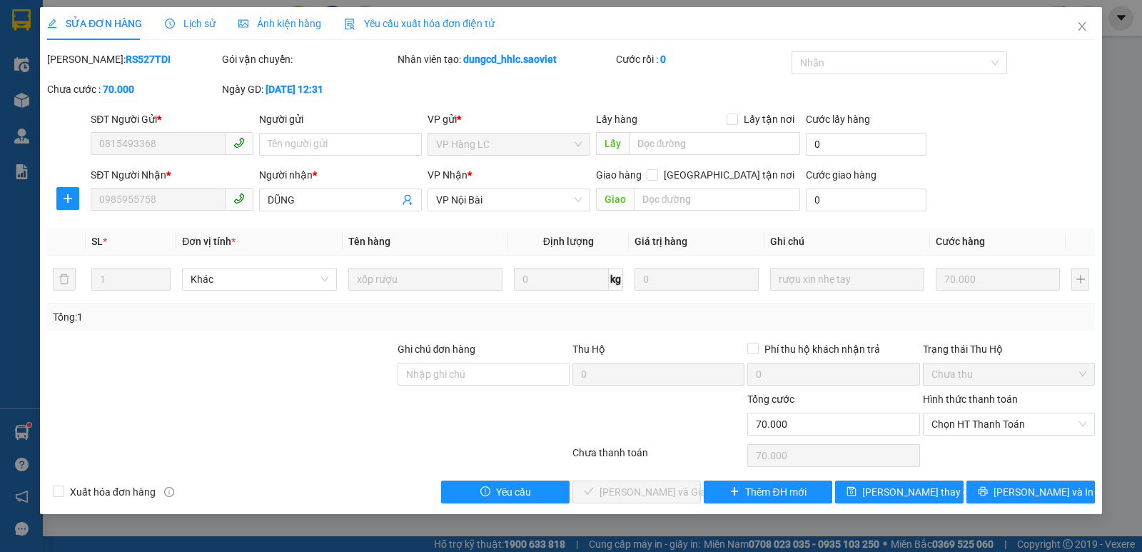
type input "0815493368"
type input "0985955758"
type input "DŨNG"
type input "0"
type input "70.000"
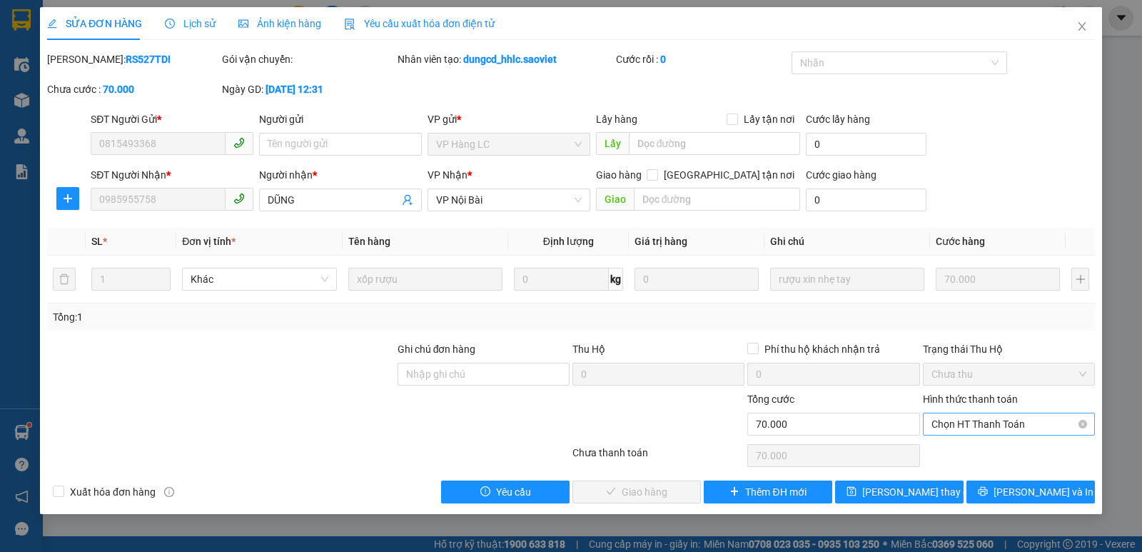
click at [952, 420] on span "Chọn HT Thanh Toán" at bounding box center [1008, 423] width 155 height 21
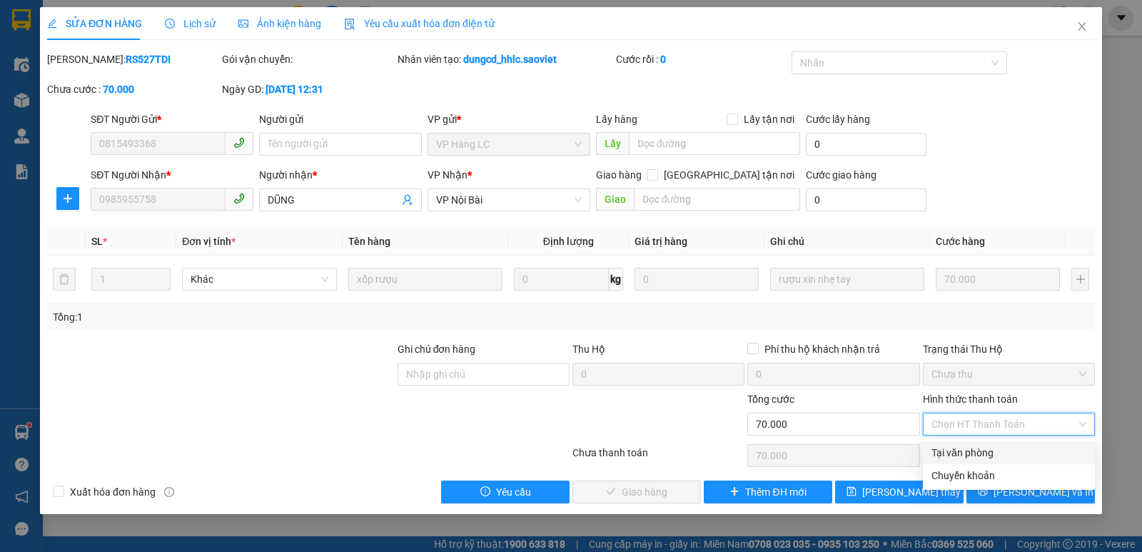
click at [948, 453] on div "Tại văn phòng" at bounding box center [1008, 452] width 155 height 16
type input "0"
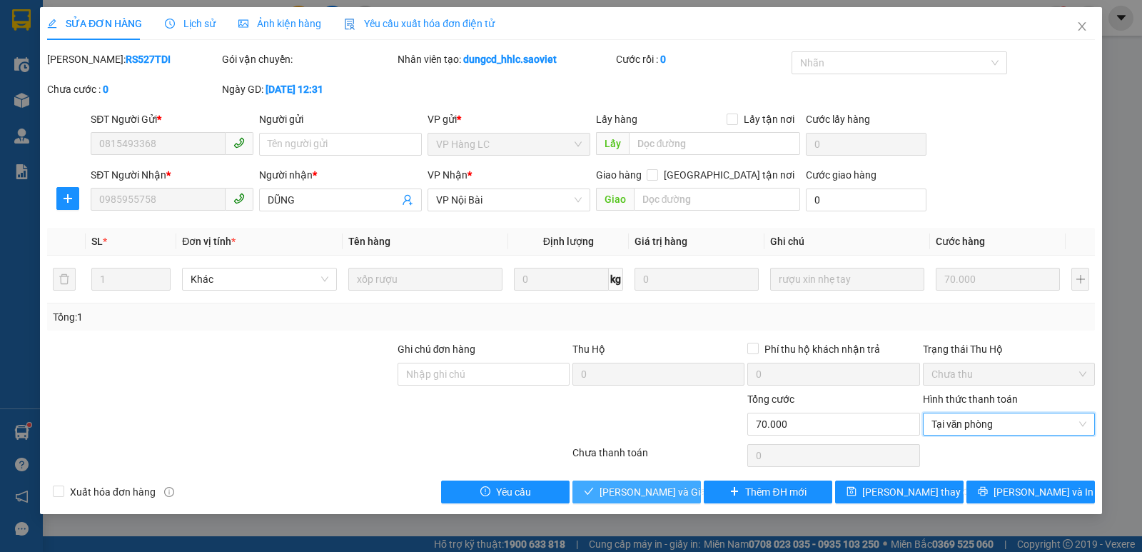
click at [667, 497] on span "[PERSON_NAME] và Giao hàng" at bounding box center [667, 492] width 137 height 16
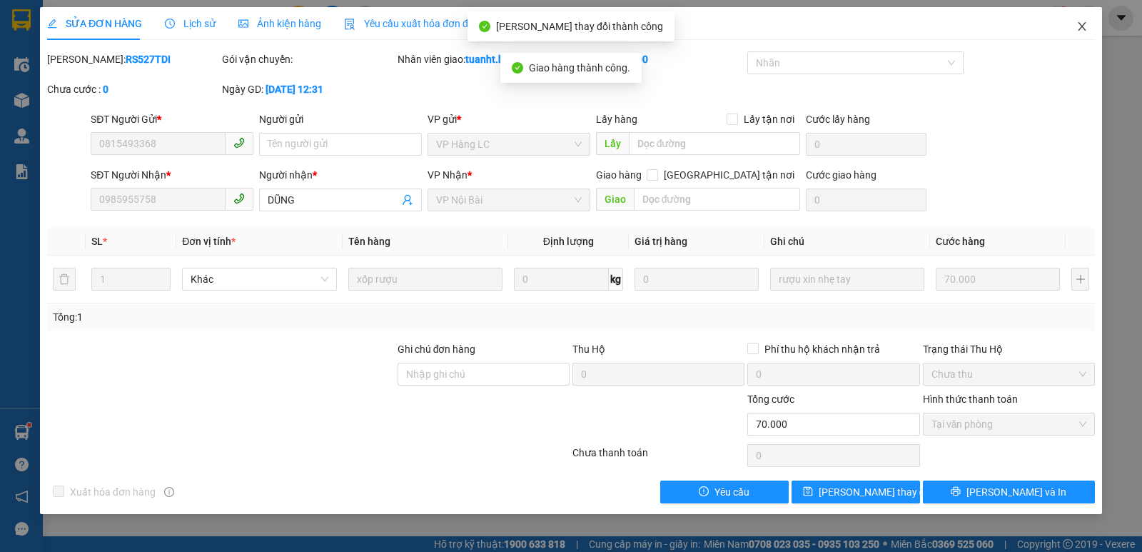
click at [1088, 31] on span "Close" at bounding box center [1082, 27] width 40 height 40
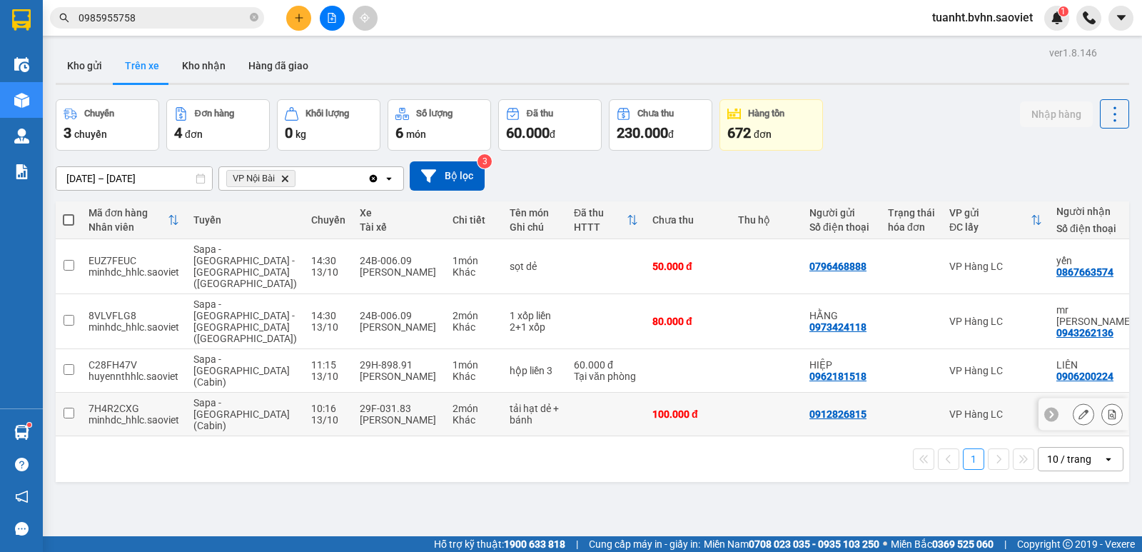
click at [72, 407] on input "checkbox" at bounding box center [68, 412] width 11 height 11
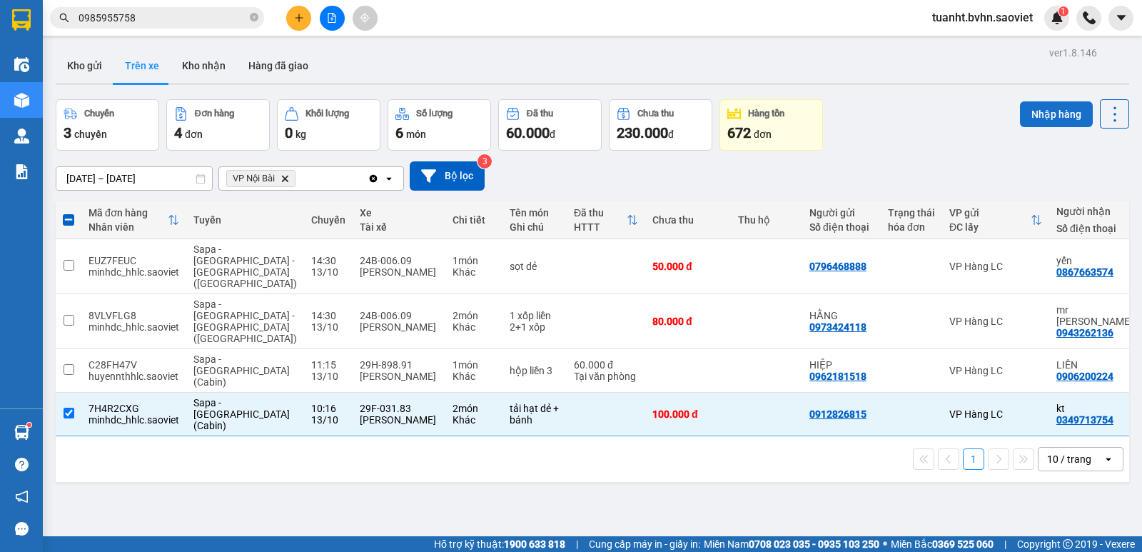
click at [1055, 113] on button "Nhập hàng" at bounding box center [1056, 114] width 73 height 26
checkbox input "false"
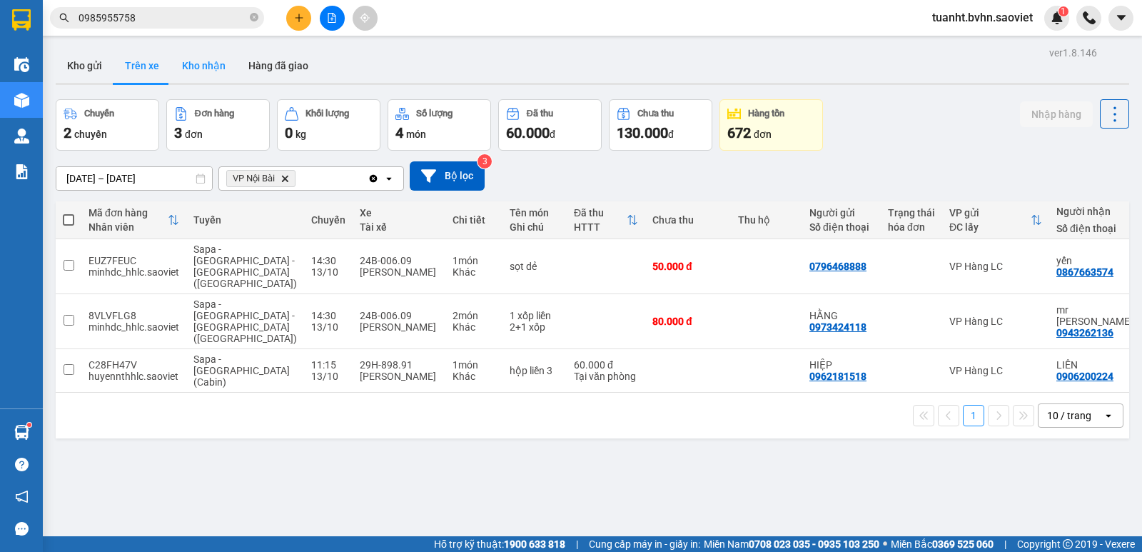
click at [220, 66] on button "Kho nhận" at bounding box center [204, 66] width 66 height 34
